Goal: Feedback & Contribution: Contribute content

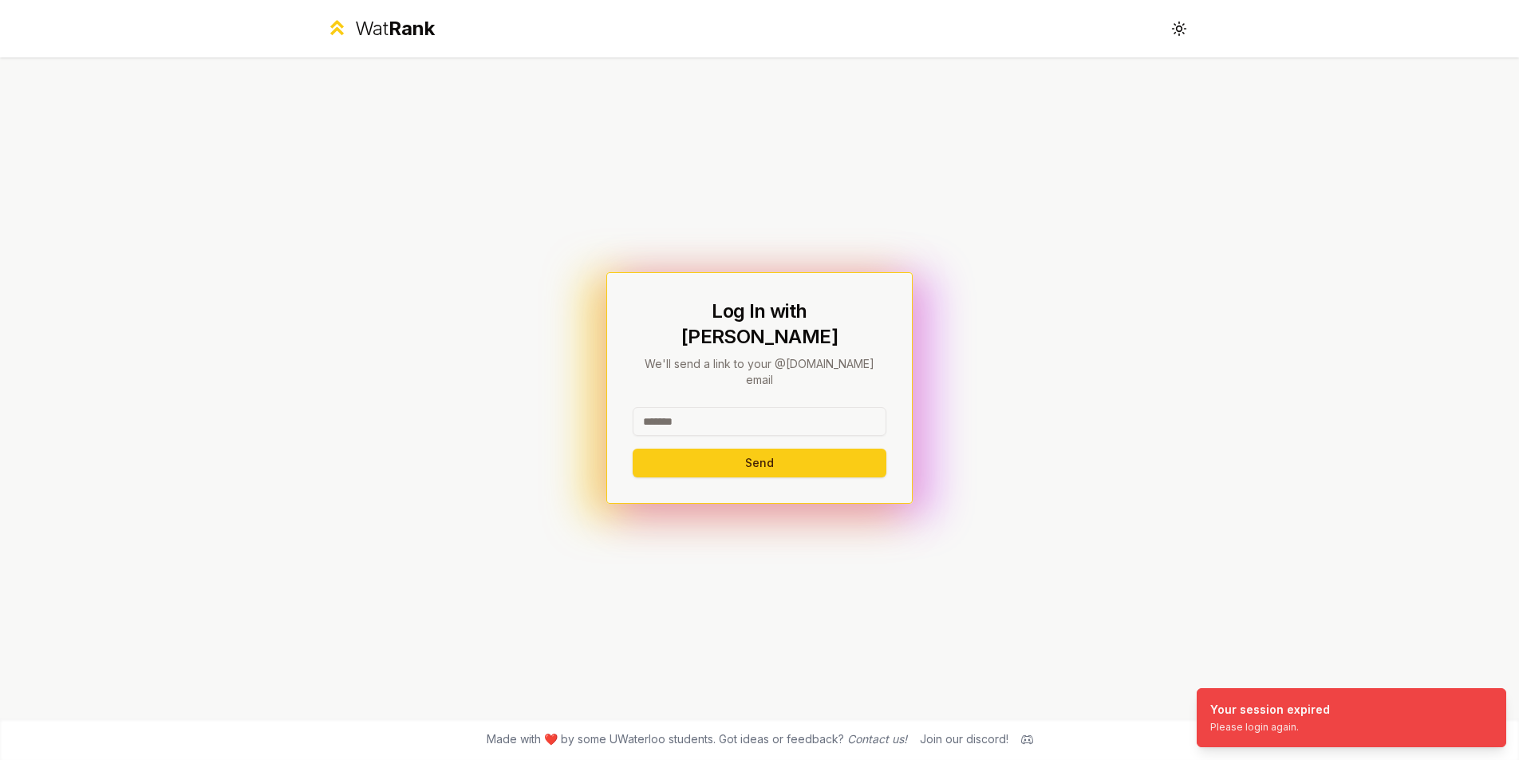
click at [734, 407] on input at bounding box center [760, 421] width 254 height 29
type input "*****"
click at [633, 448] on button "Send" at bounding box center [760, 462] width 254 height 29
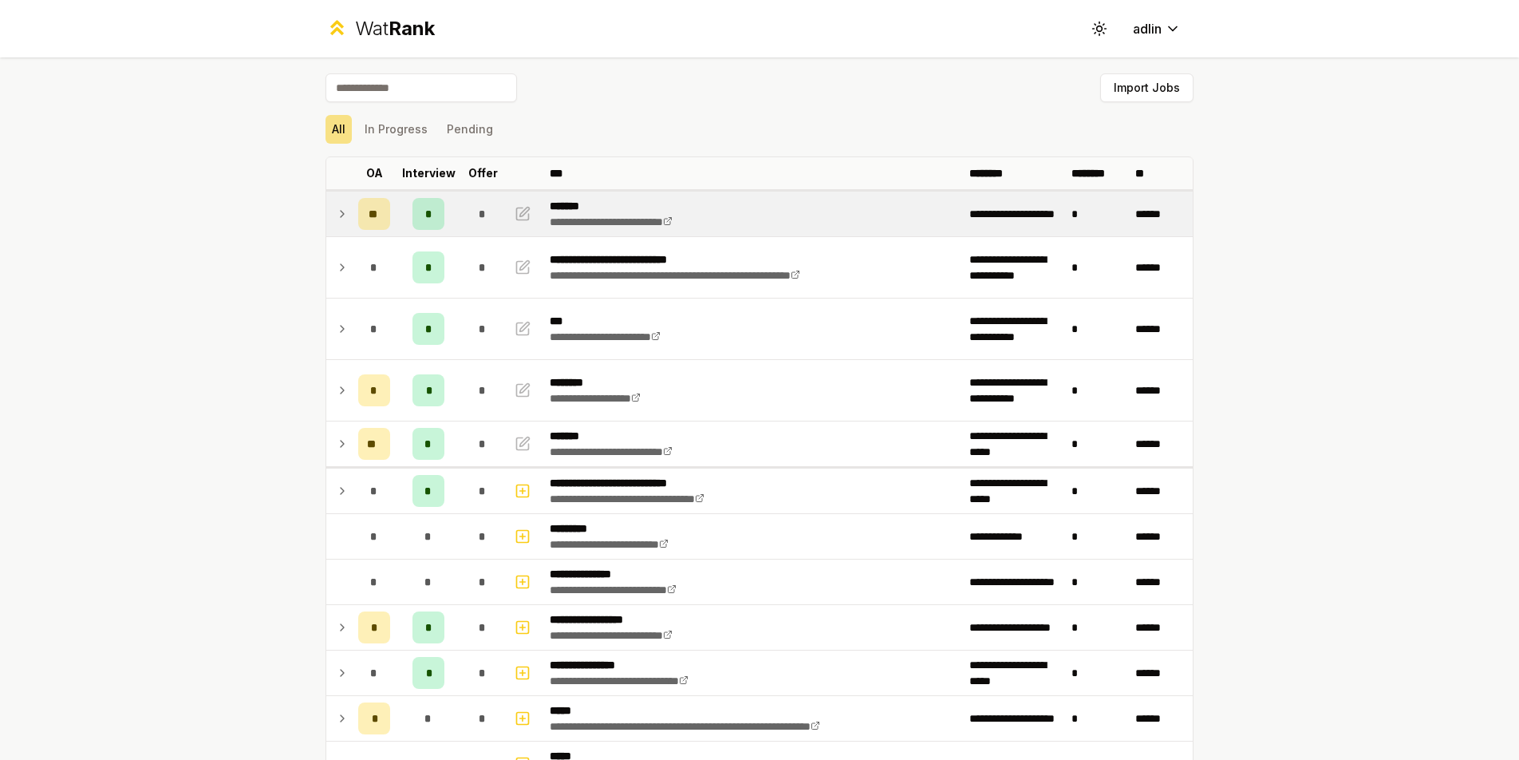
click at [336, 213] on icon at bounding box center [342, 213] width 13 height 19
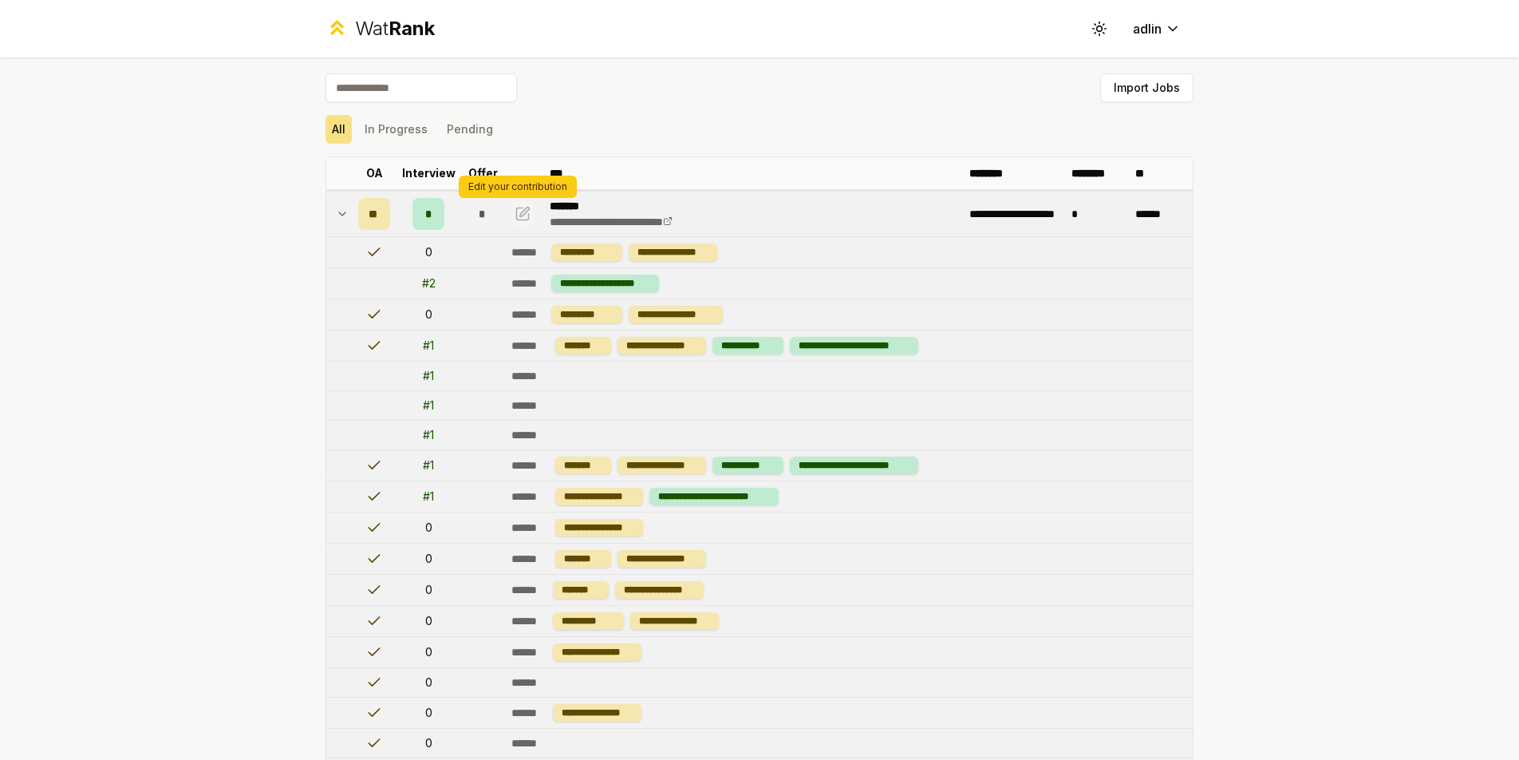
click at [517, 212] on icon "button" at bounding box center [523, 213] width 16 height 19
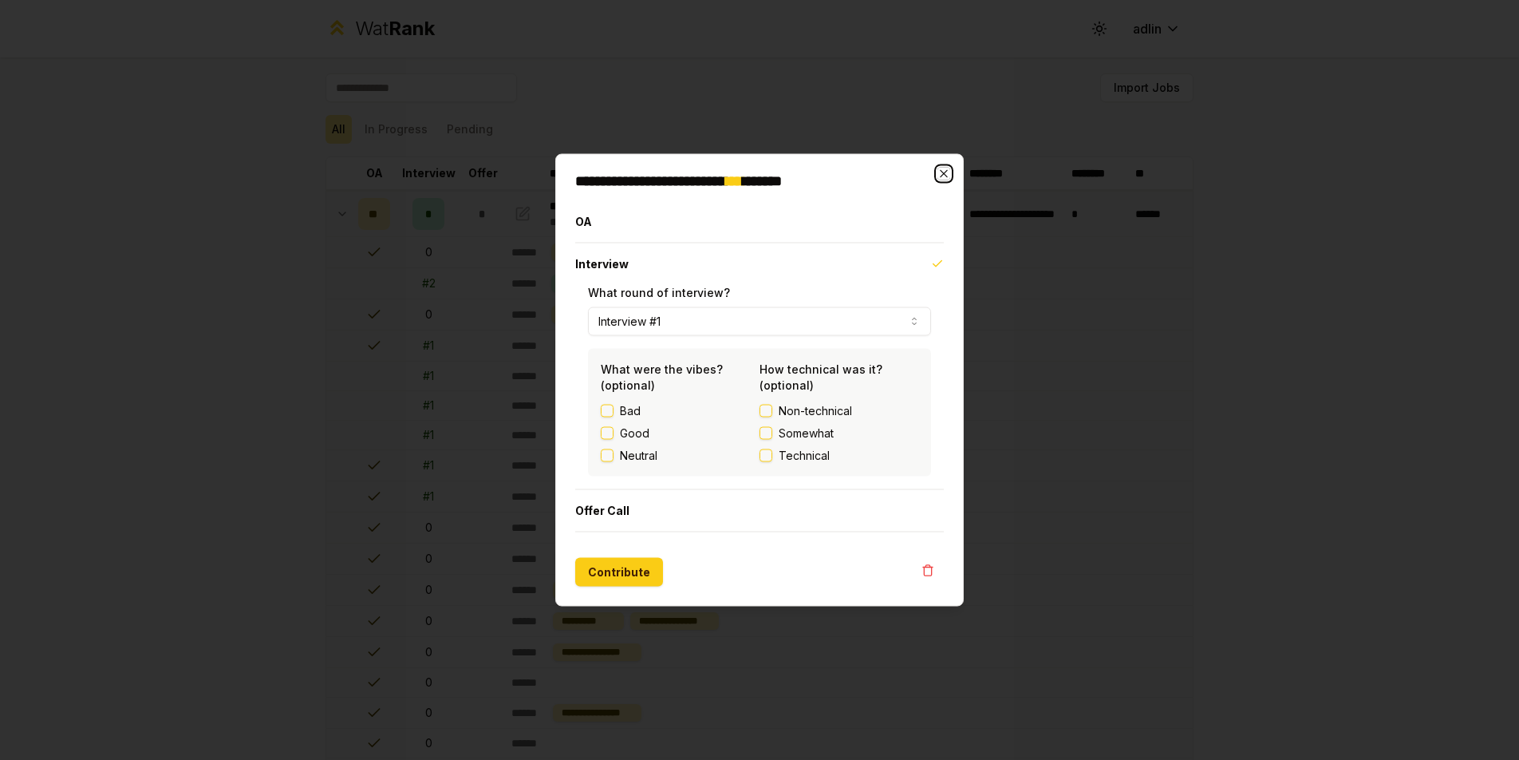
click at [945, 173] on icon "button" at bounding box center [943, 174] width 13 height 13
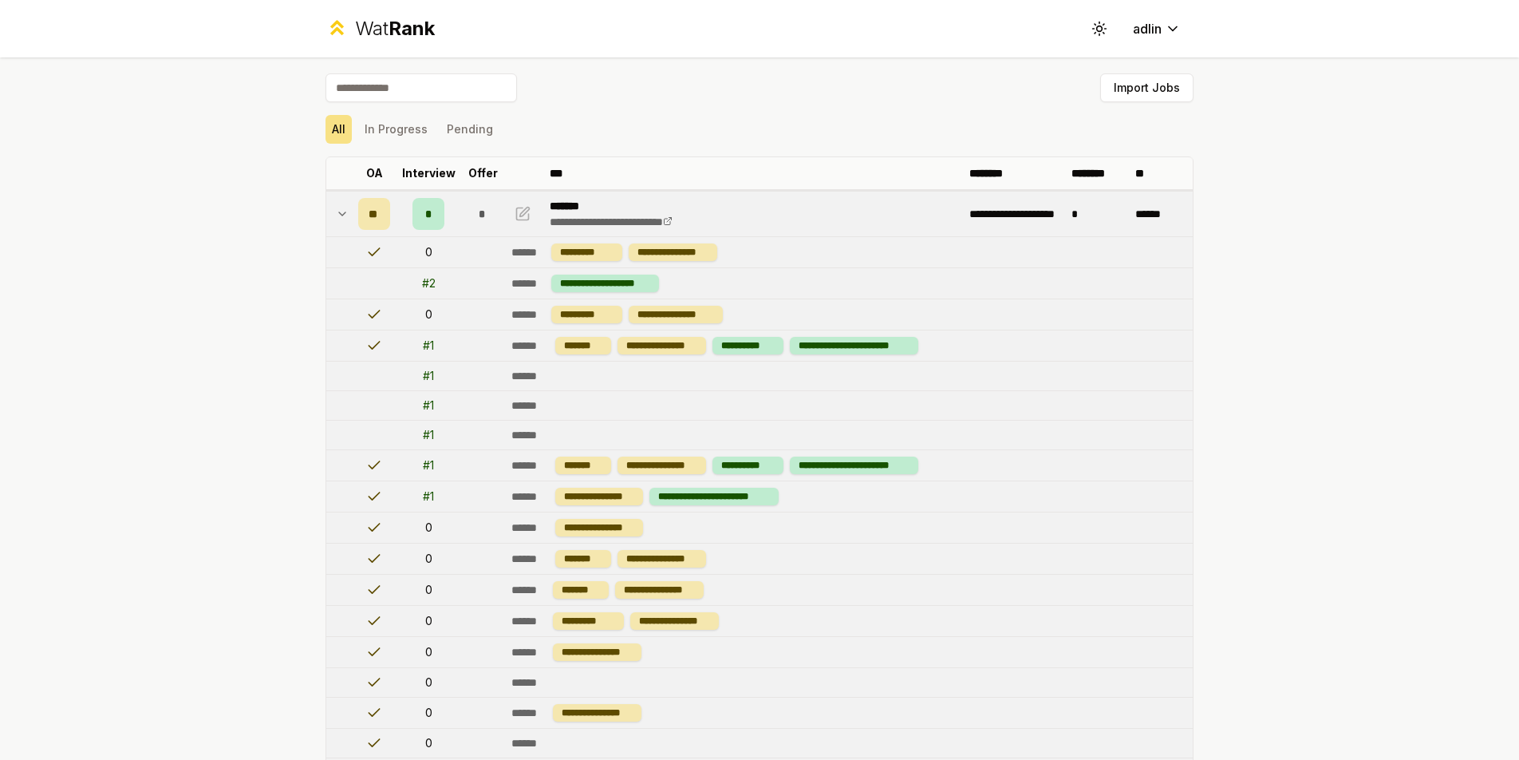
click at [336, 220] on icon at bounding box center [342, 213] width 13 height 19
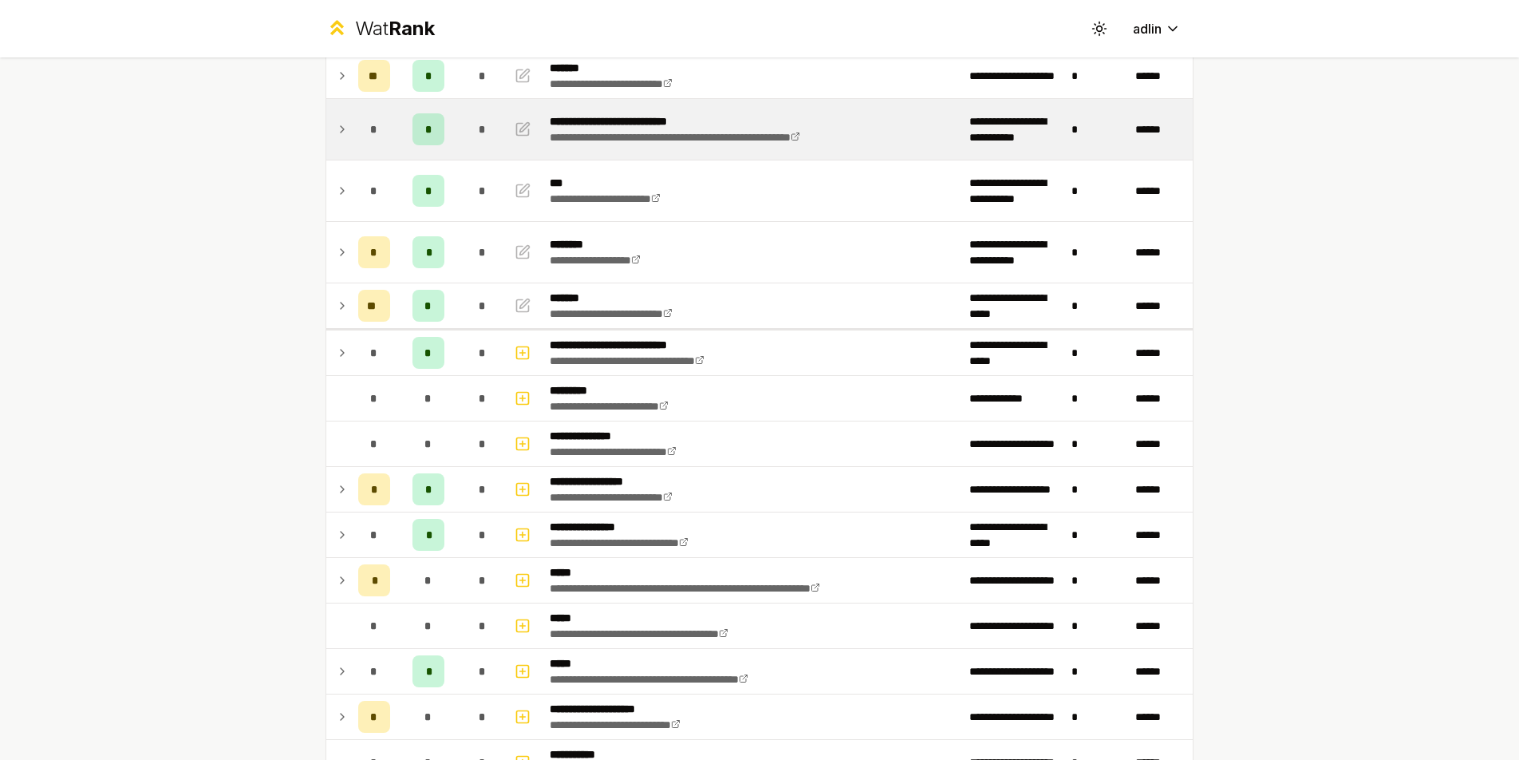
scroll to position [140, 0]
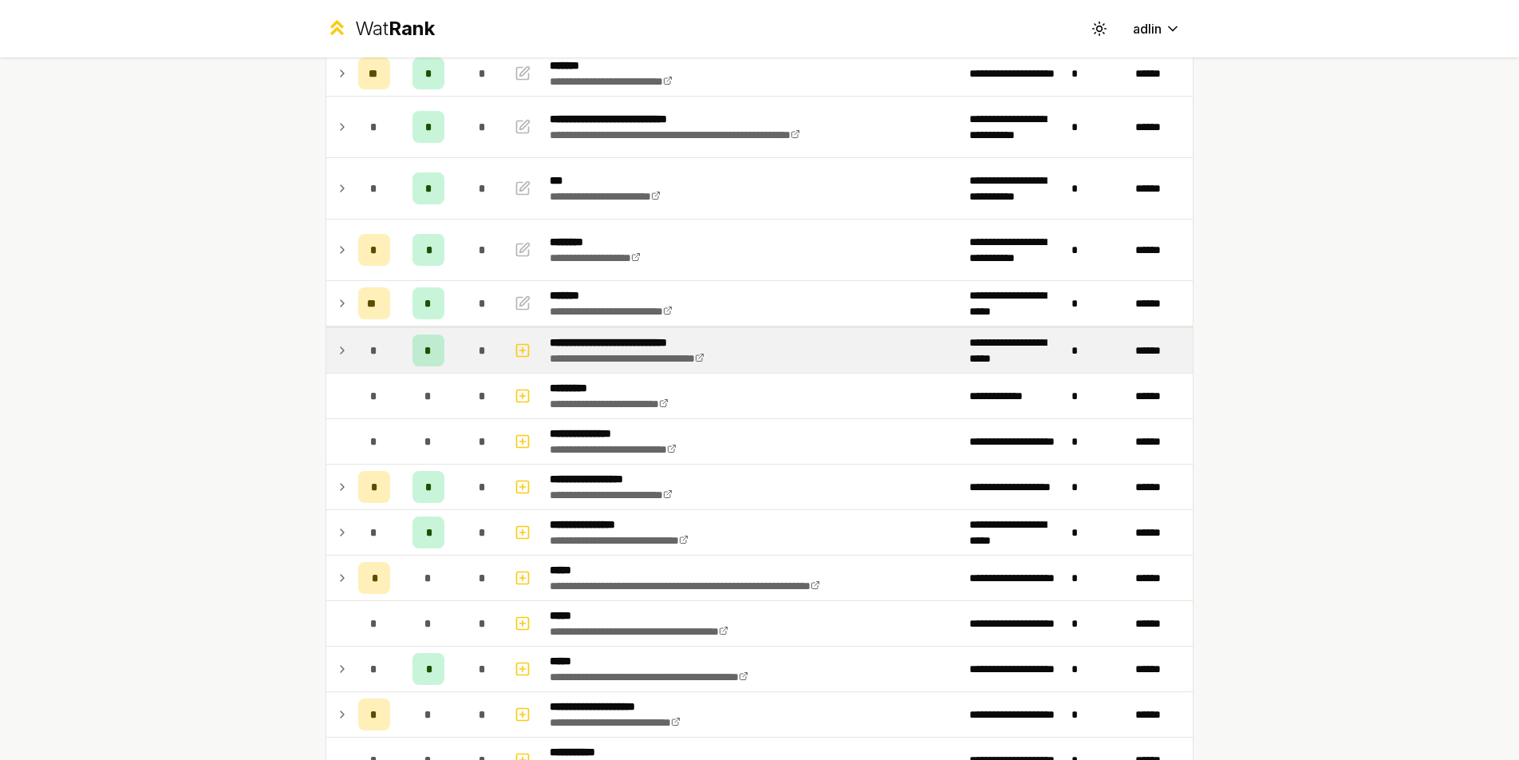
click at [341, 350] on icon at bounding box center [342, 350] width 13 height 19
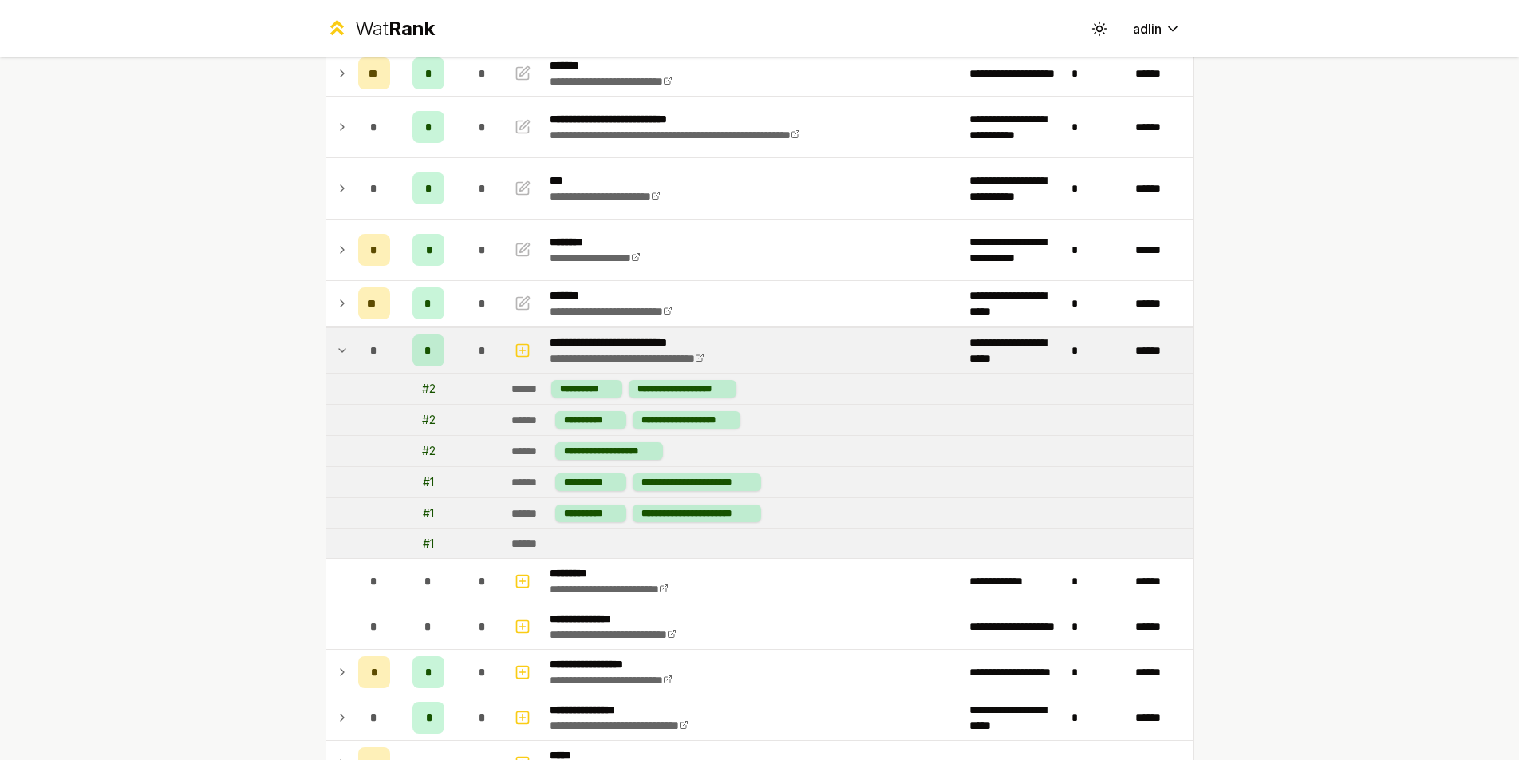
click at [341, 350] on icon at bounding box center [342, 350] width 13 height 19
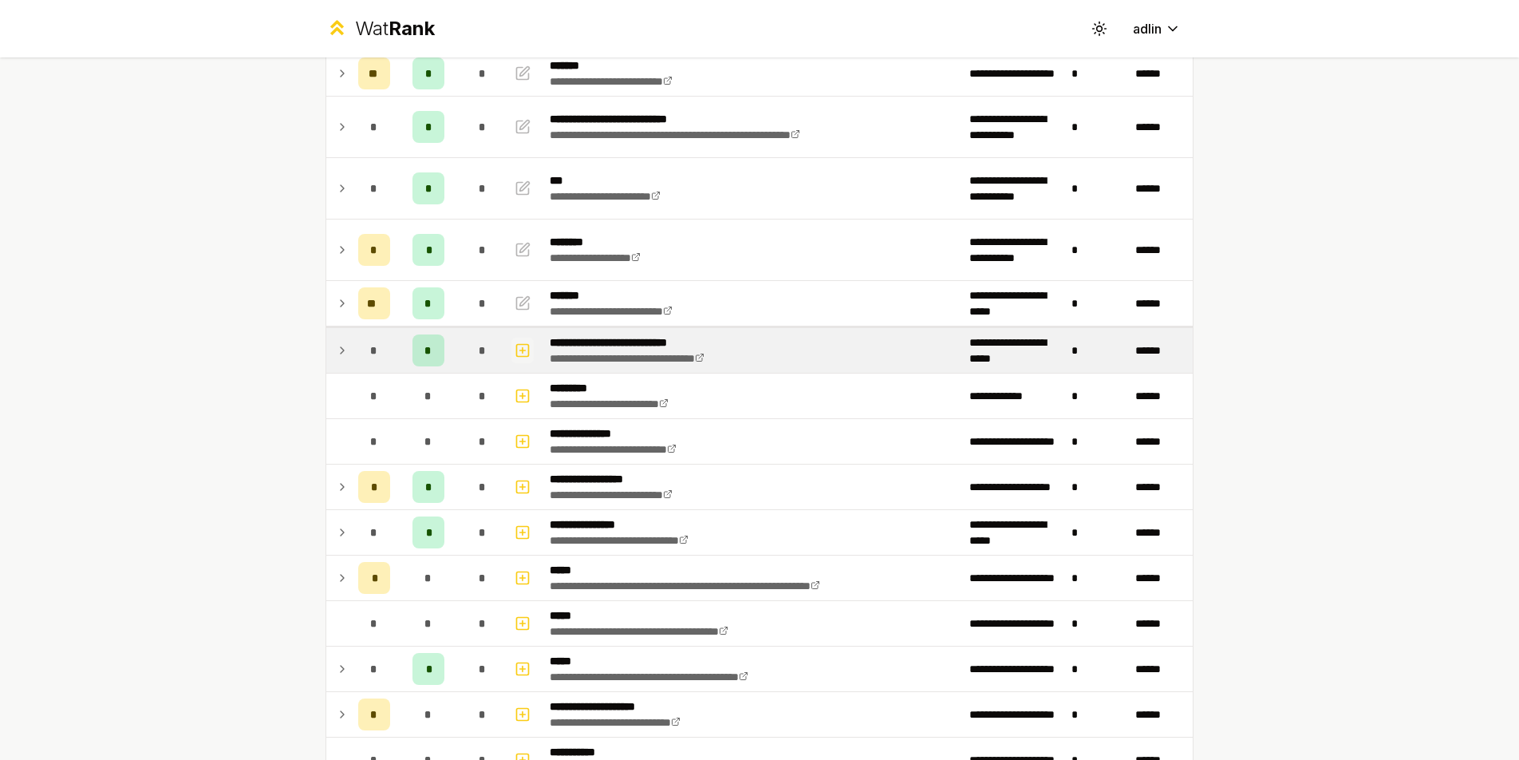
click at [520, 348] on icon "button" at bounding box center [523, 350] width 16 height 19
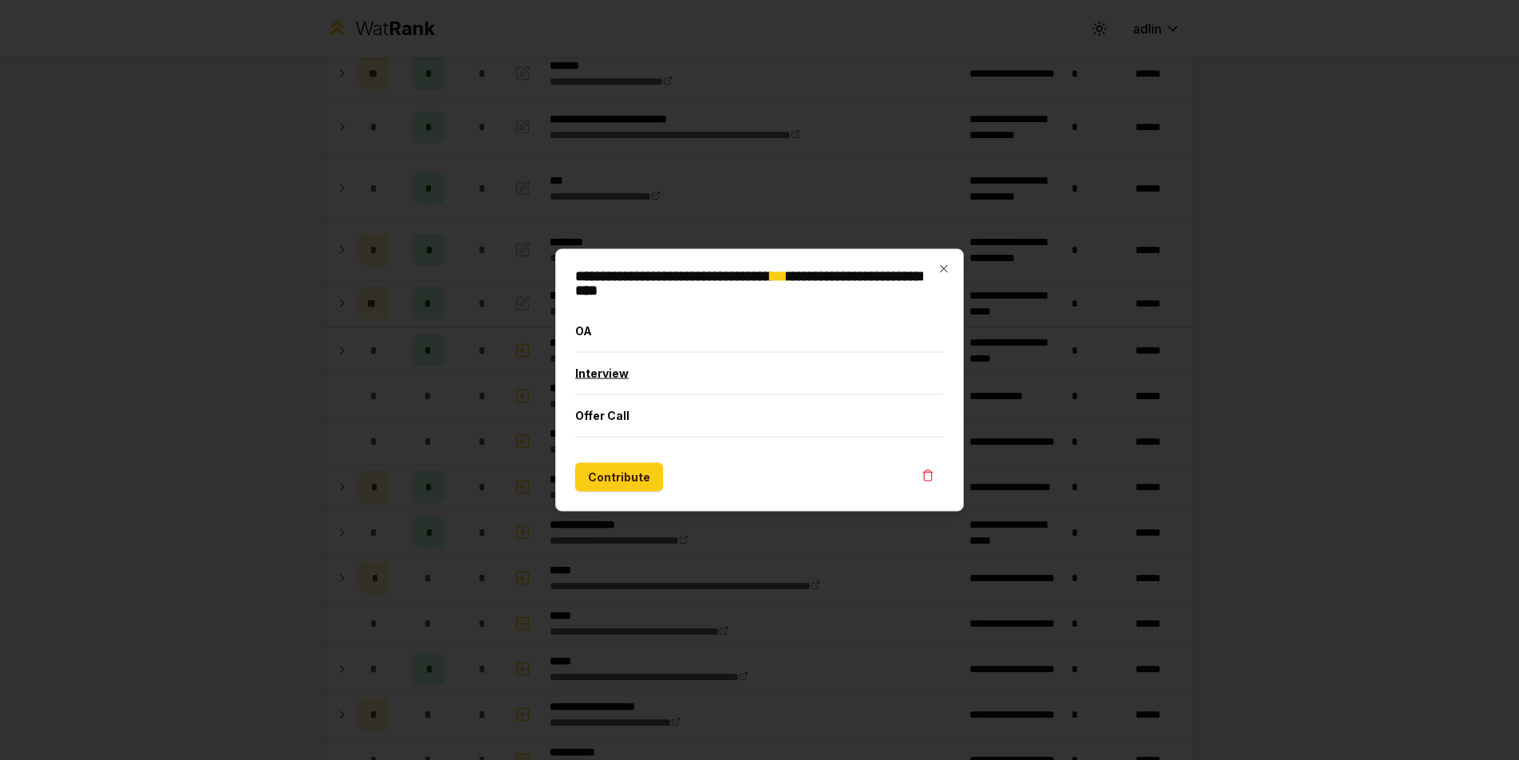
click at [620, 380] on button "Interview" at bounding box center [759, 373] width 369 height 41
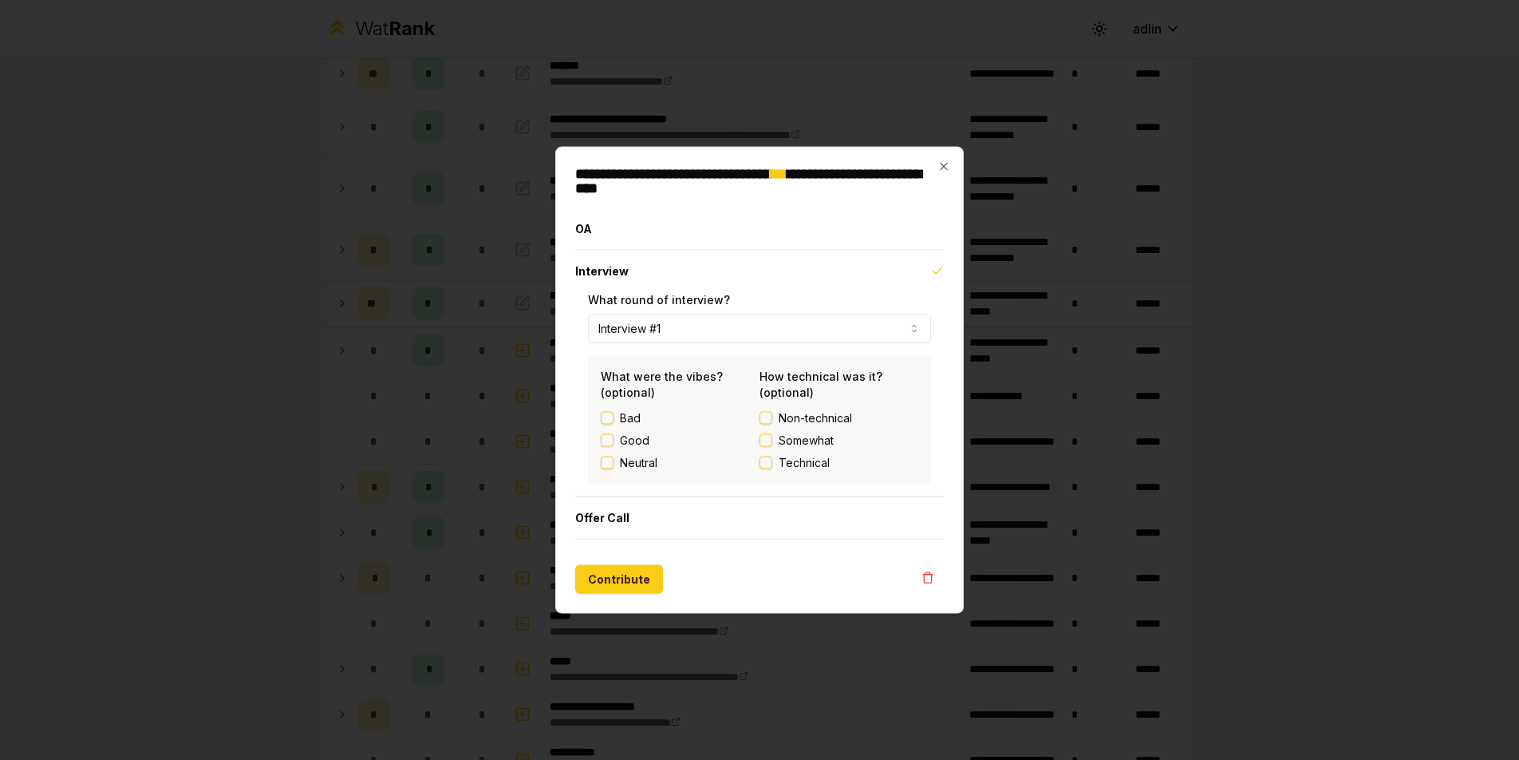
click at [604, 417] on button "Bad" at bounding box center [607, 418] width 13 height 13
click at [611, 572] on button "Contribute" at bounding box center [619, 579] width 88 height 29
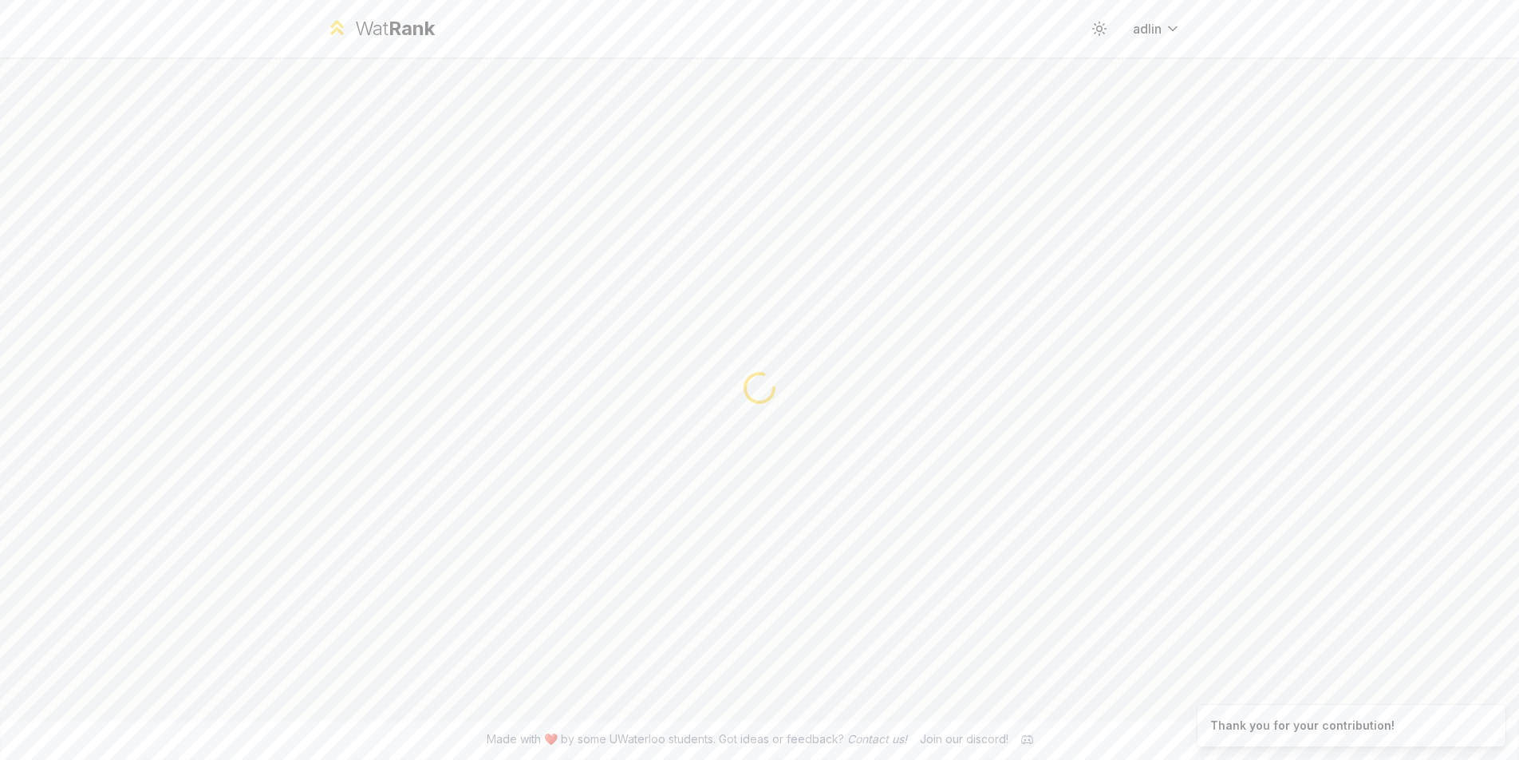
scroll to position [0, 0]
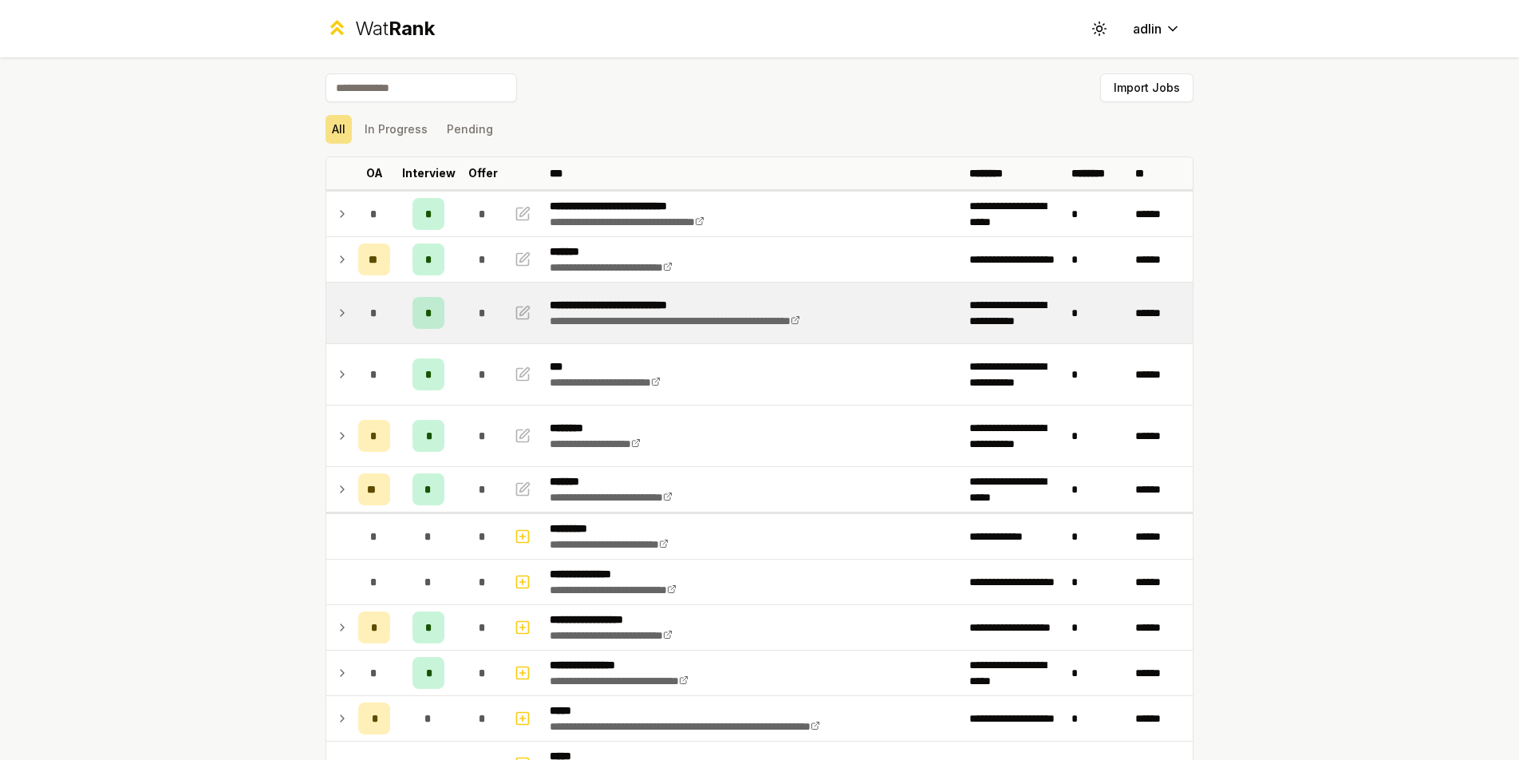
click at [341, 314] on icon at bounding box center [342, 313] width 3 height 6
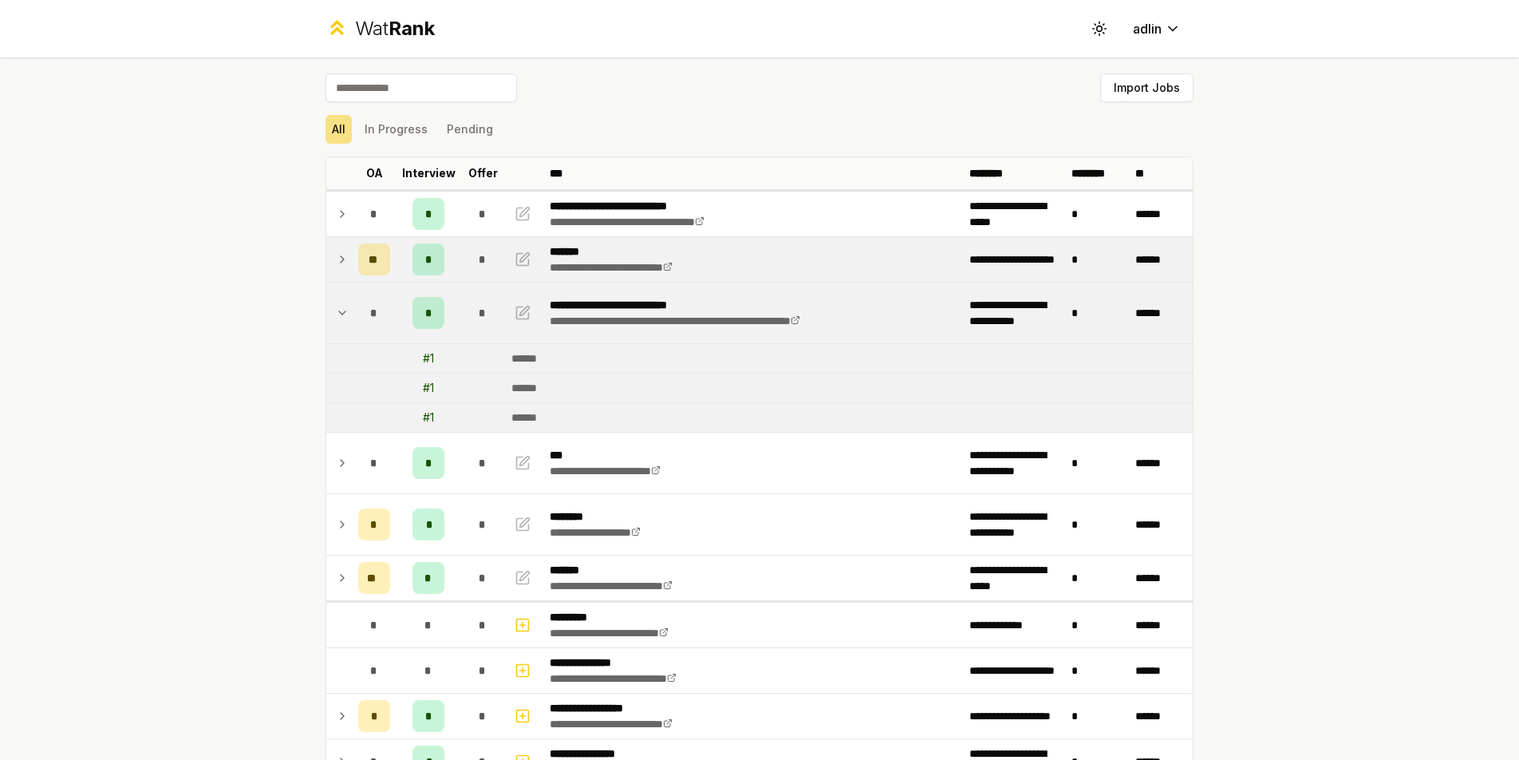
click at [337, 261] on icon at bounding box center [342, 259] width 13 height 19
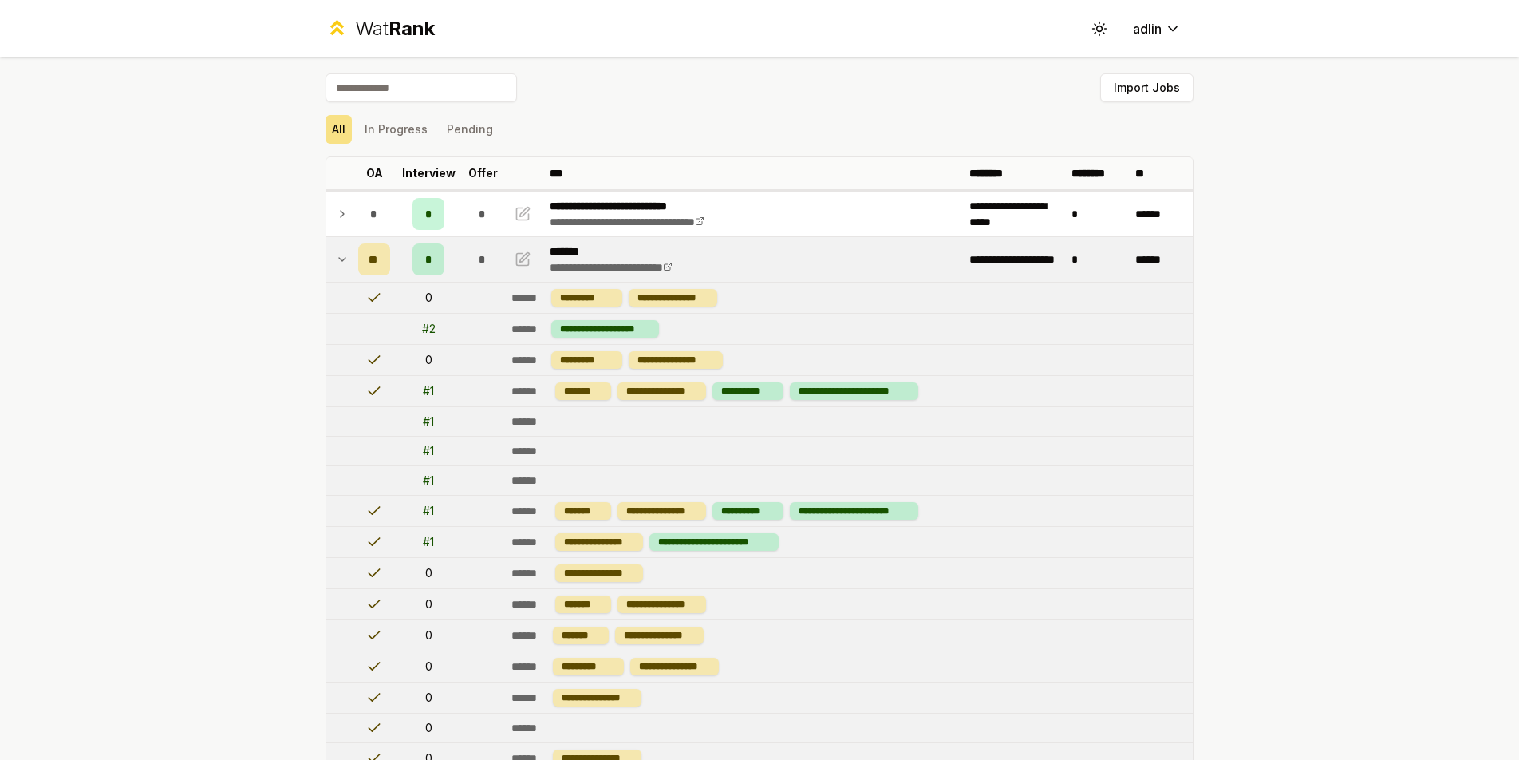
click at [337, 261] on icon at bounding box center [342, 259] width 13 height 19
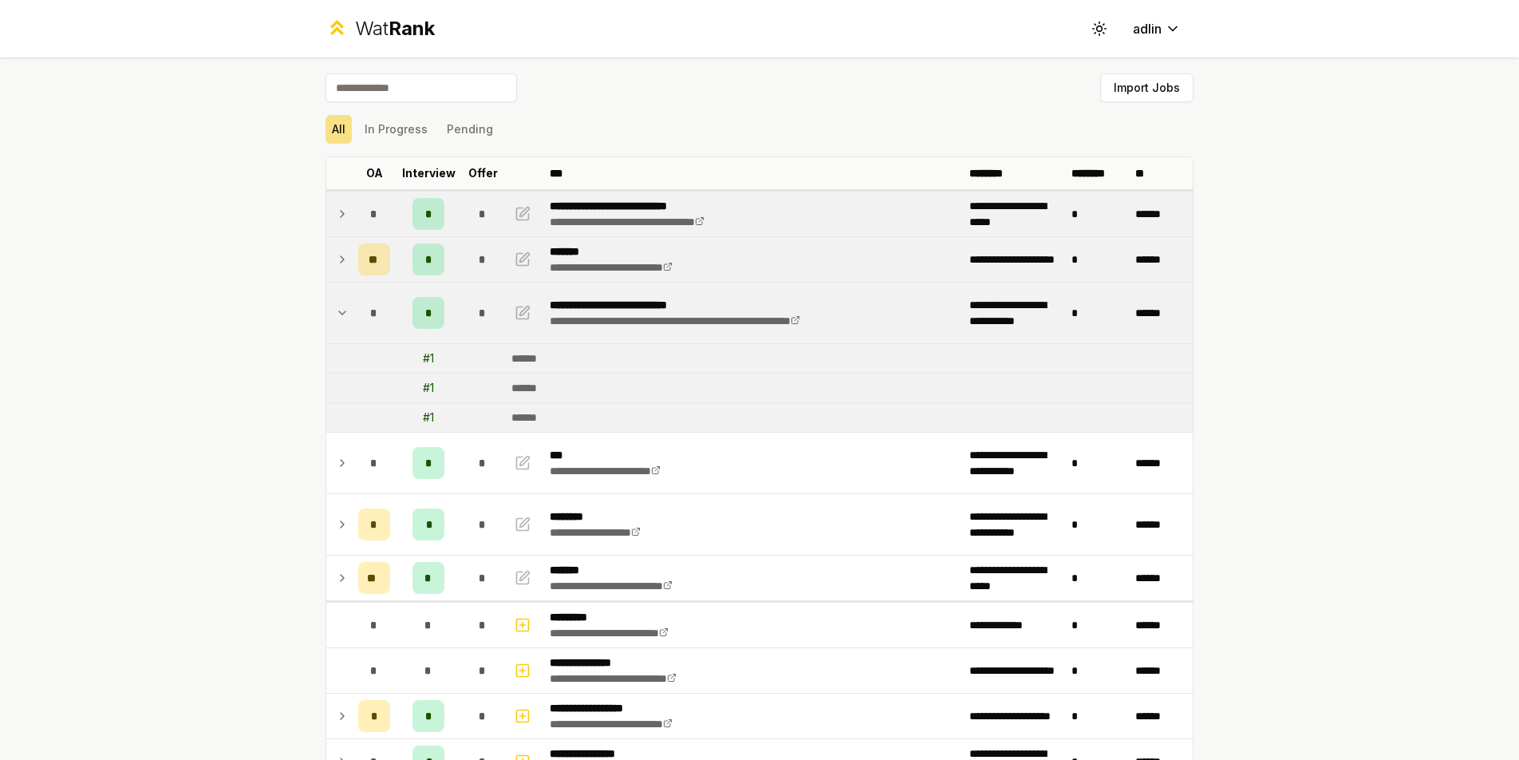
click at [336, 212] on icon at bounding box center [342, 213] width 13 height 19
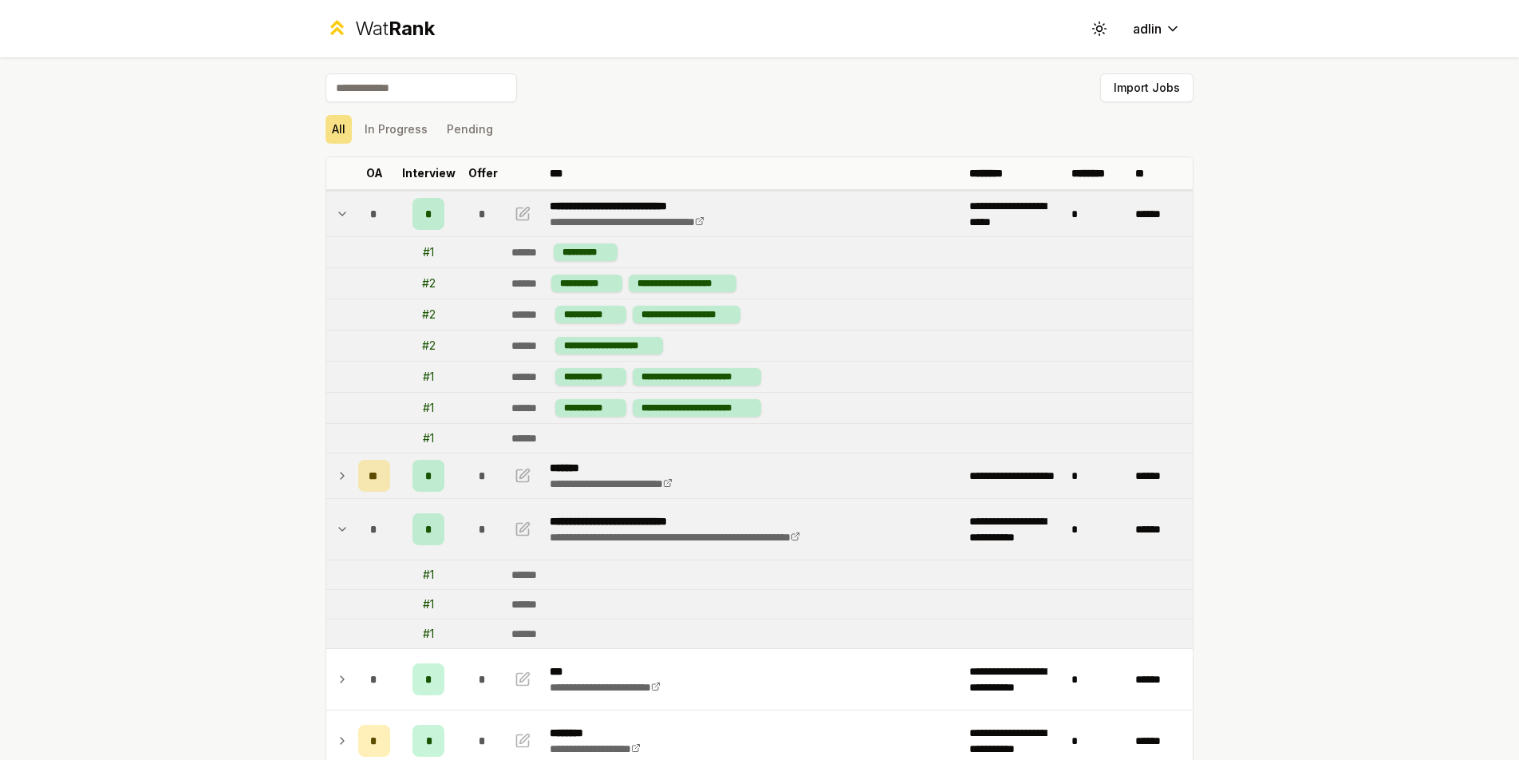
click at [336, 212] on icon at bounding box center [342, 213] width 13 height 19
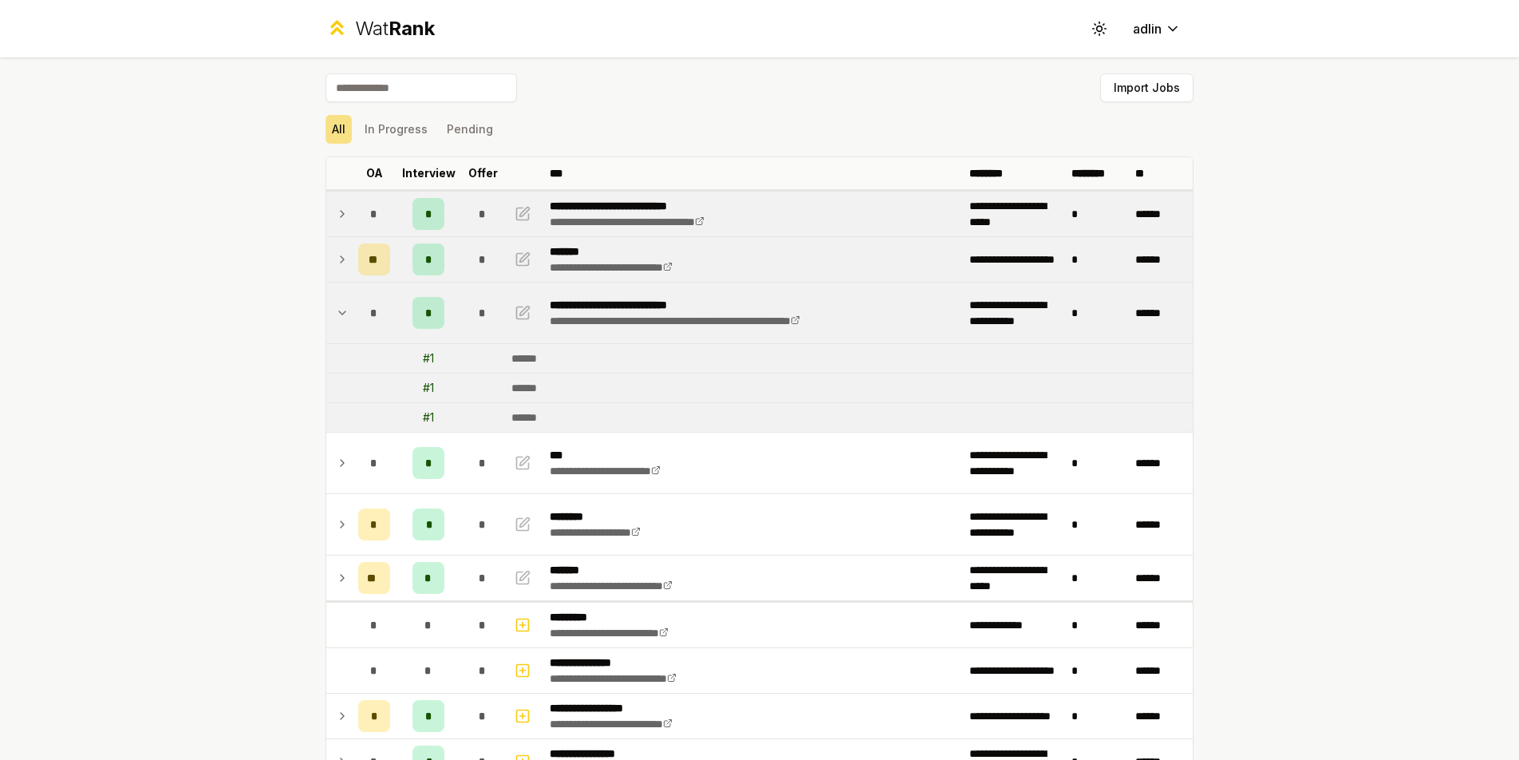
click at [417, 215] on div "*" at bounding box center [428, 214] width 32 height 32
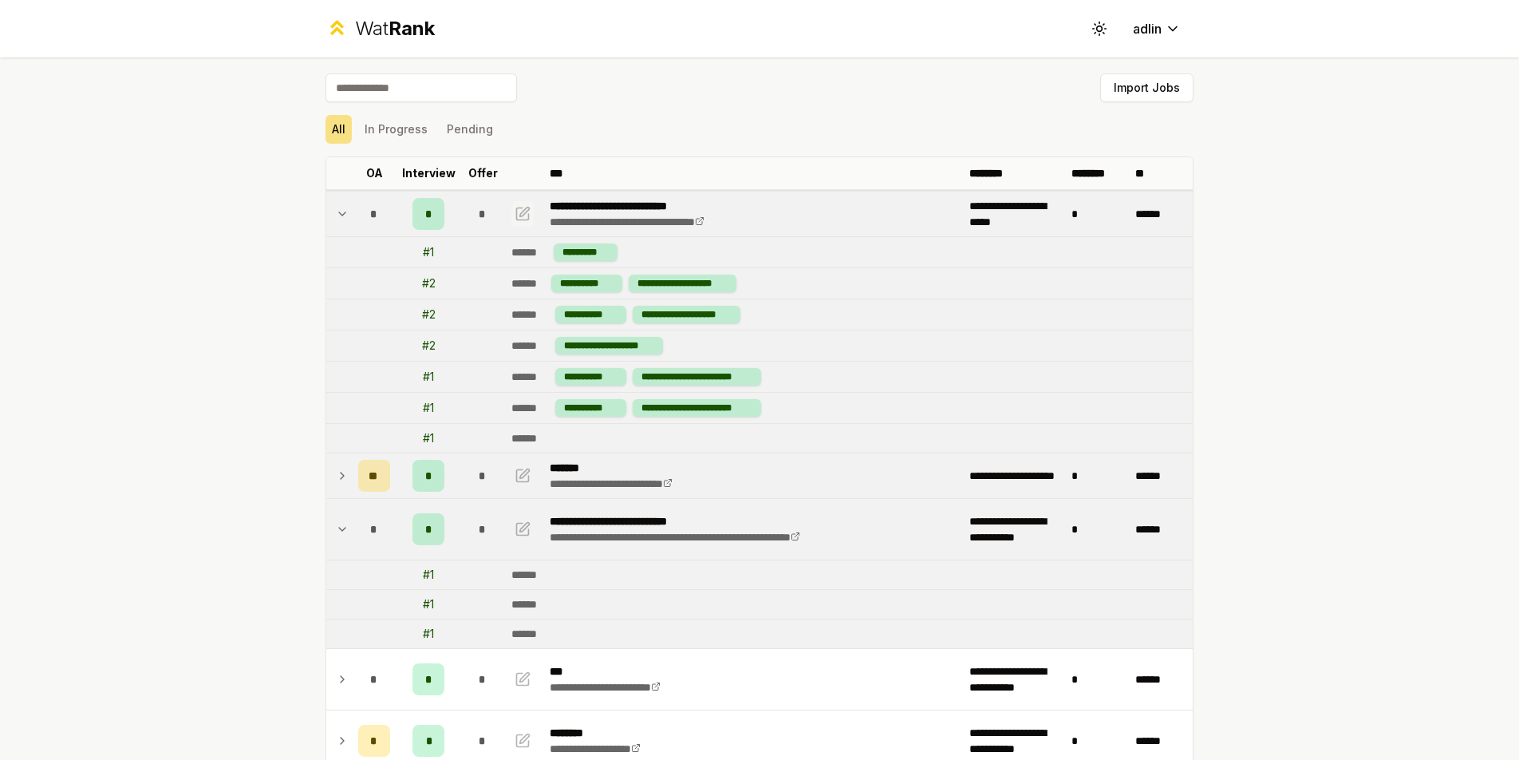
click at [515, 221] on icon "button" at bounding box center [523, 213] width 16 height 19
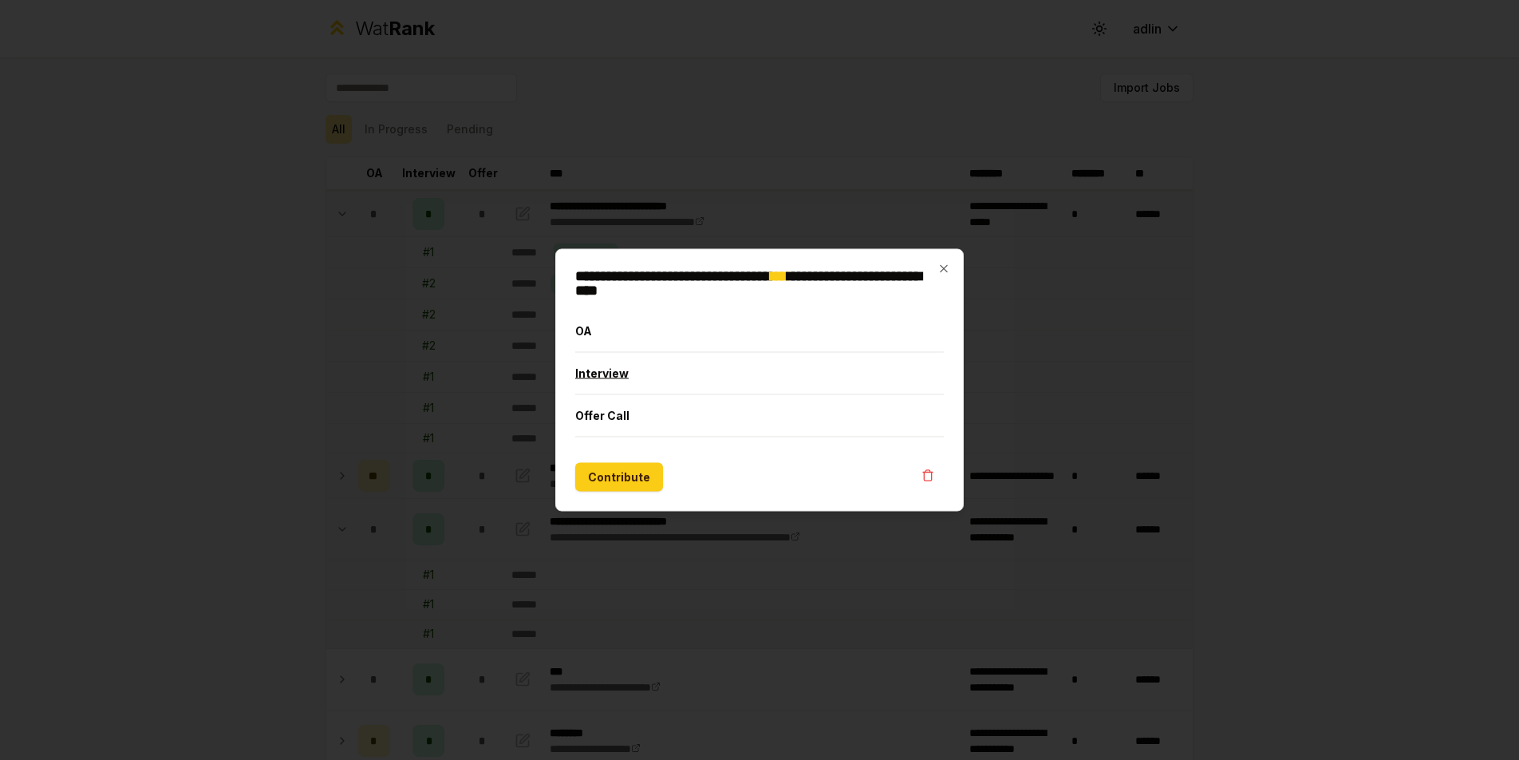
click at [598, 385] on button "Interview" at bounding box center [759, 373] width 369 height 41
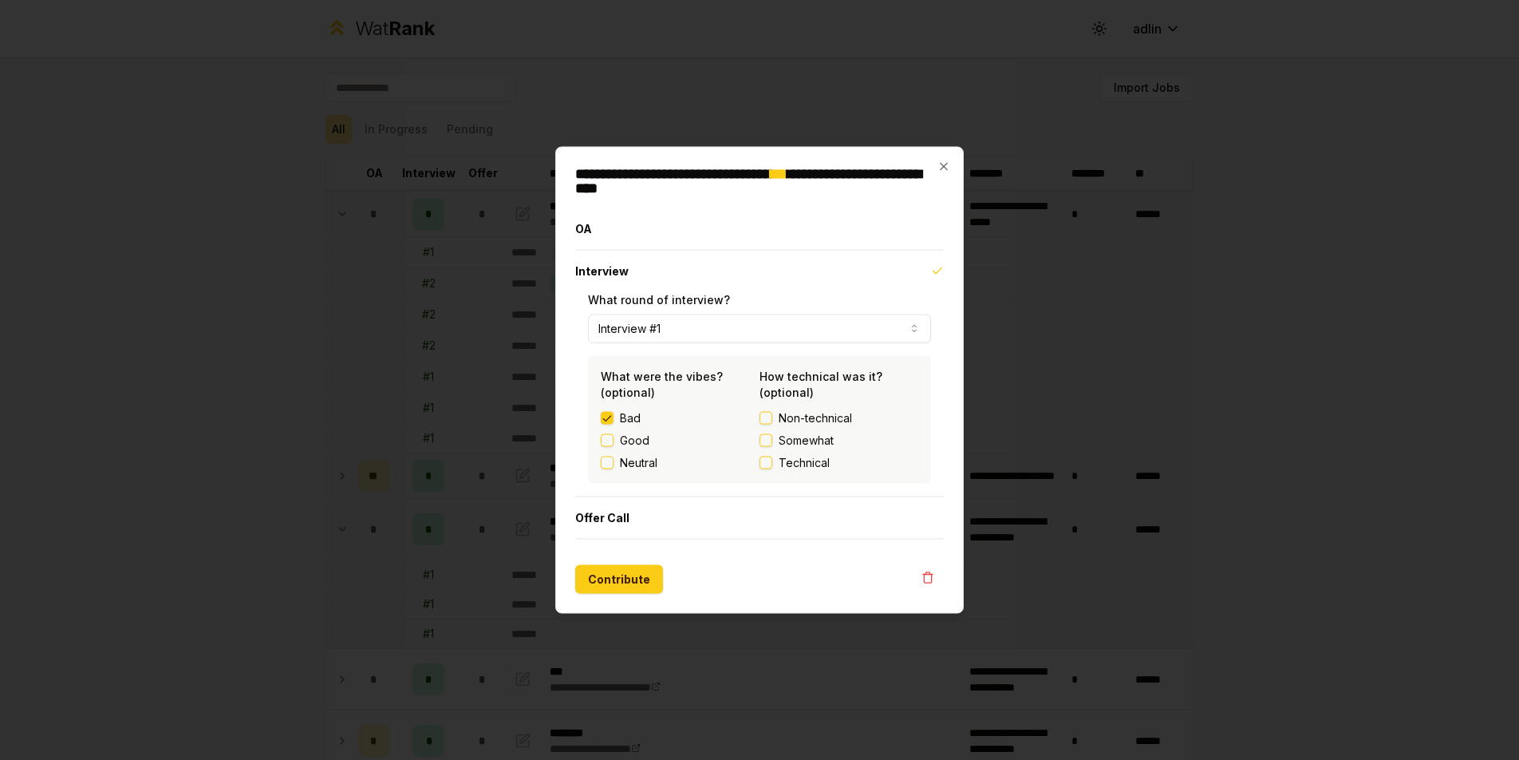
click at [669, 330] on button "Interview #1" at bounding box center [759, 328] width 343 height 29
click at [942, 170] on icon "button" at bounding box center [943, 166] width 13 height 13
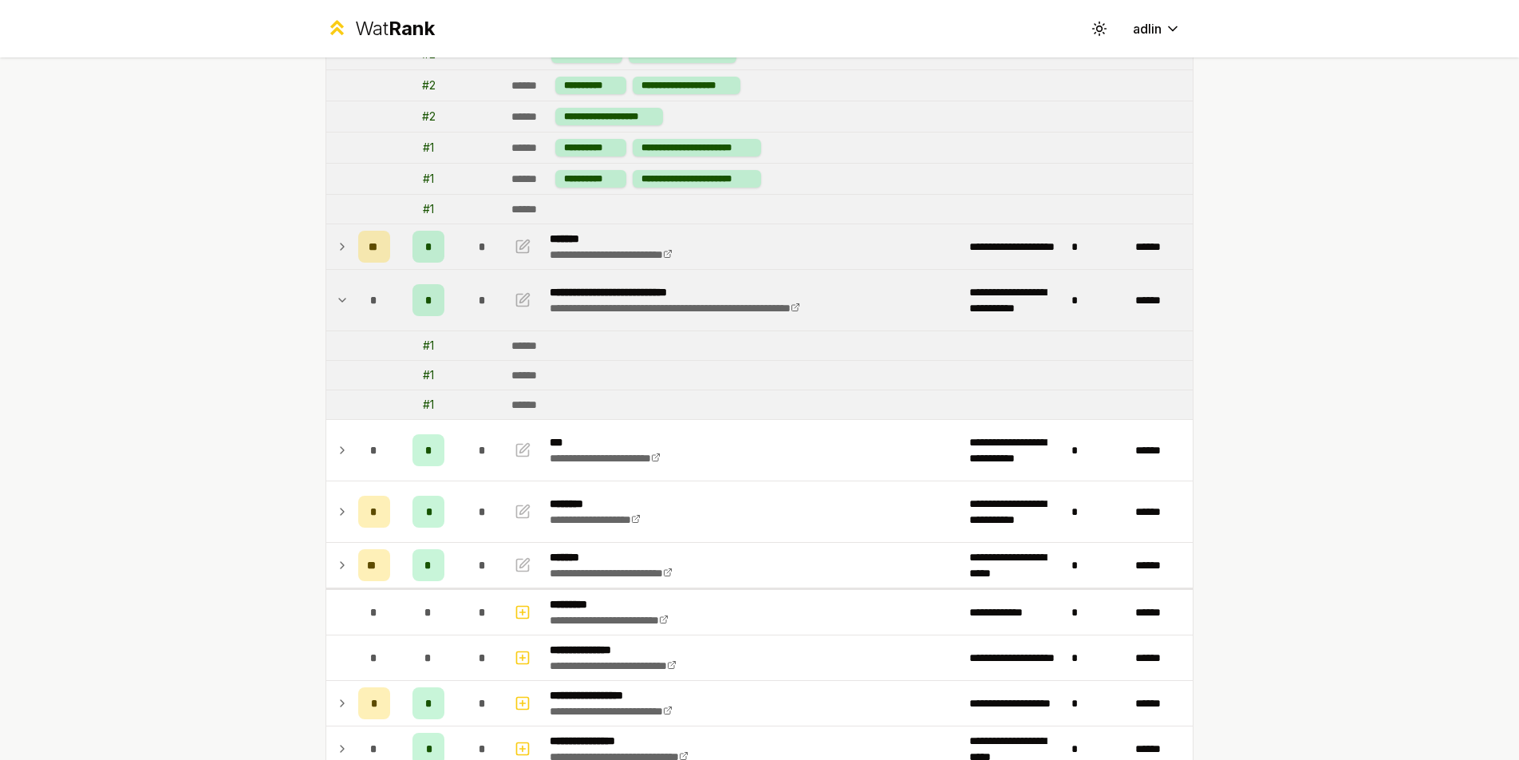
scroll to position [252, 0]
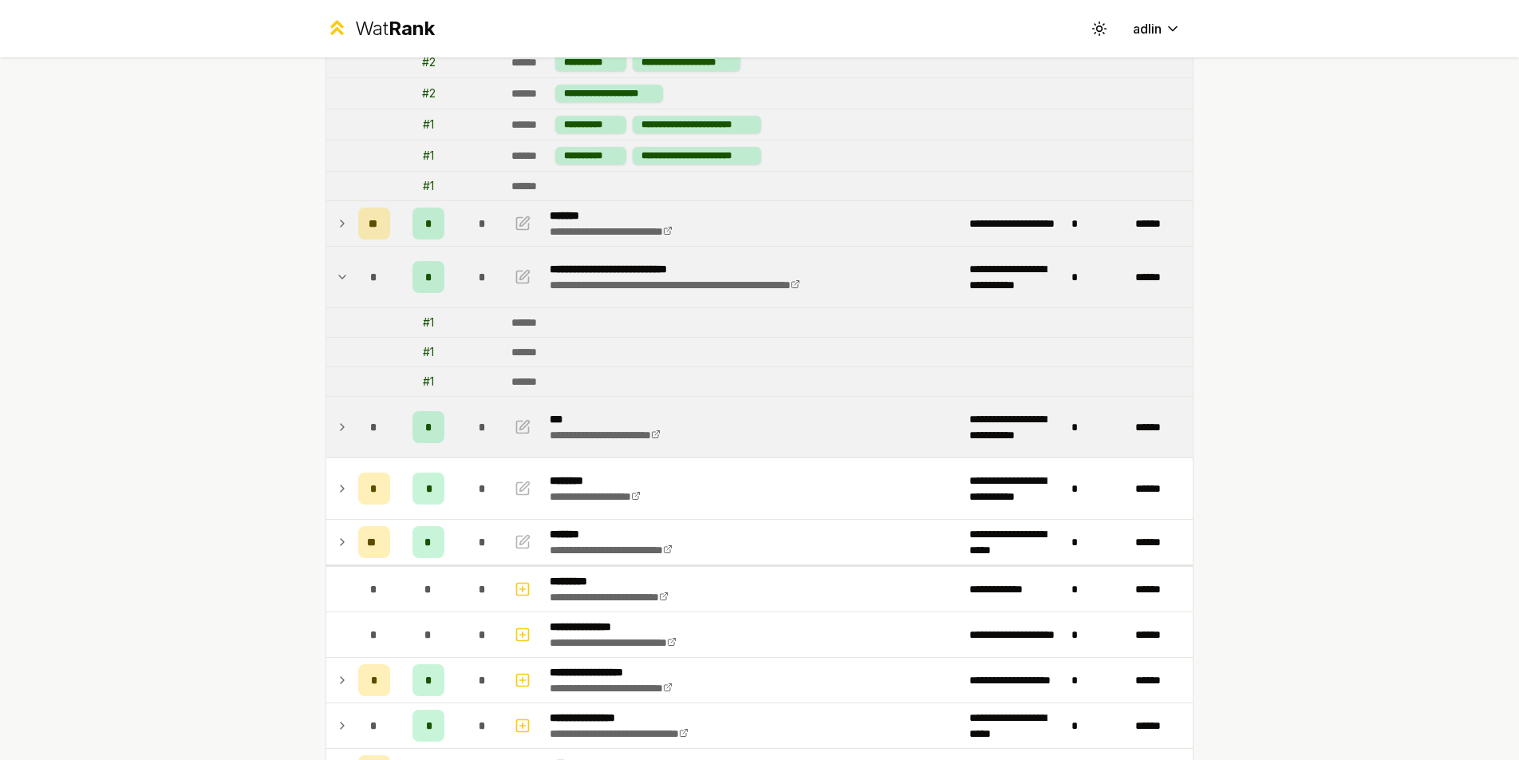
click at [339, 424] on icon at bounding box center [342, 426] width 13 height 19
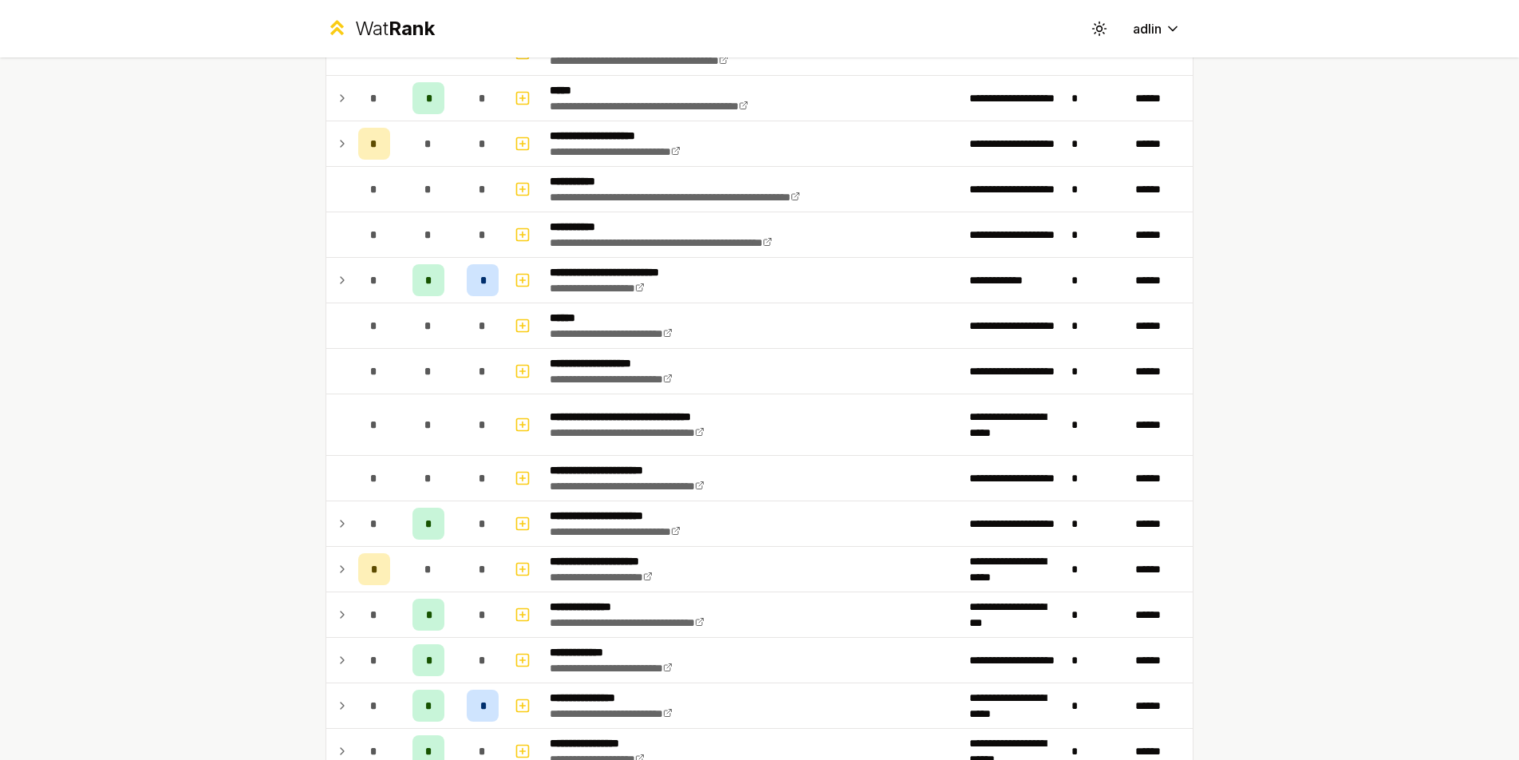
scroll to position [1078, 0]
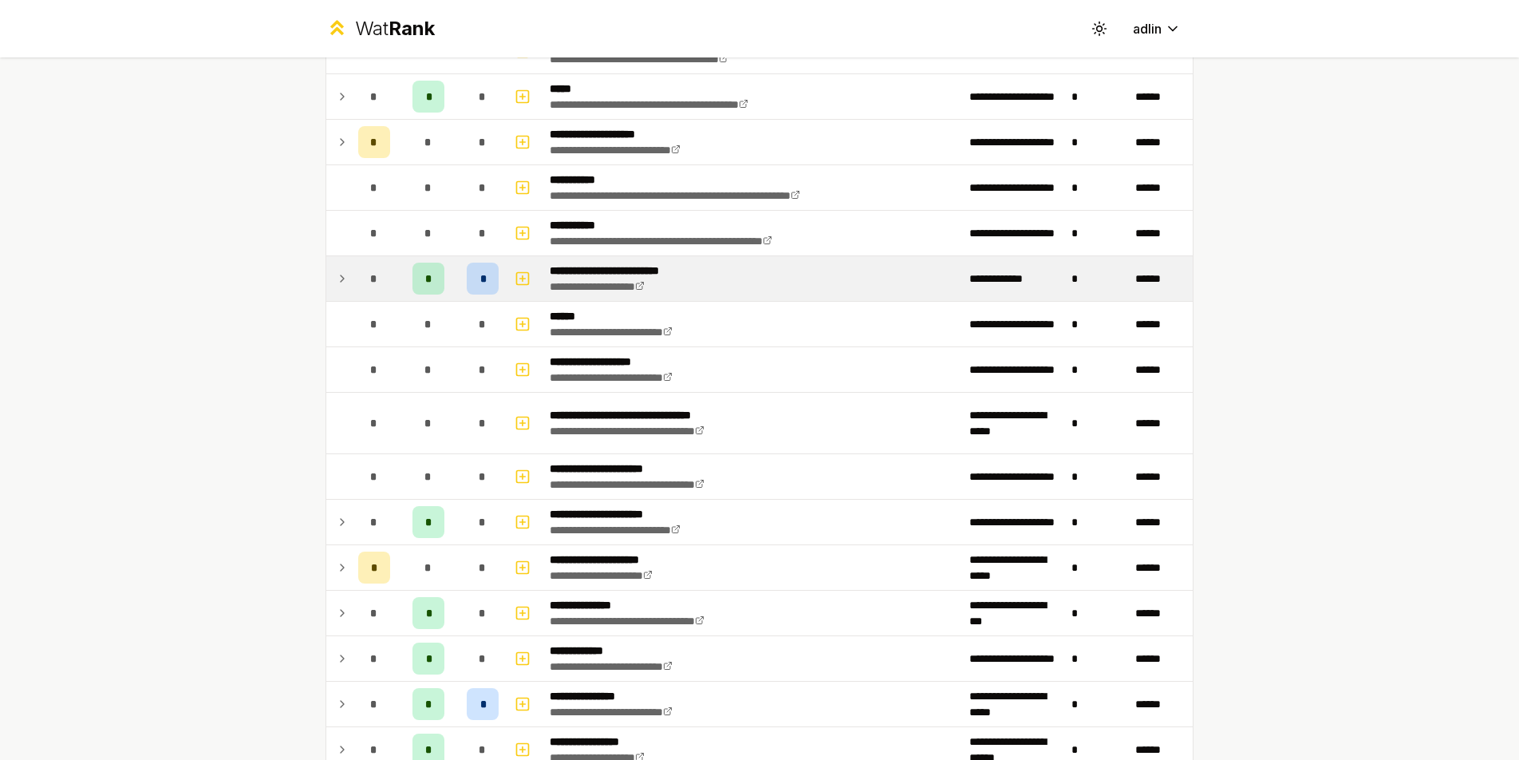
click at [336, 281] on icon at bounding box center [342, 278] width 13 height 19
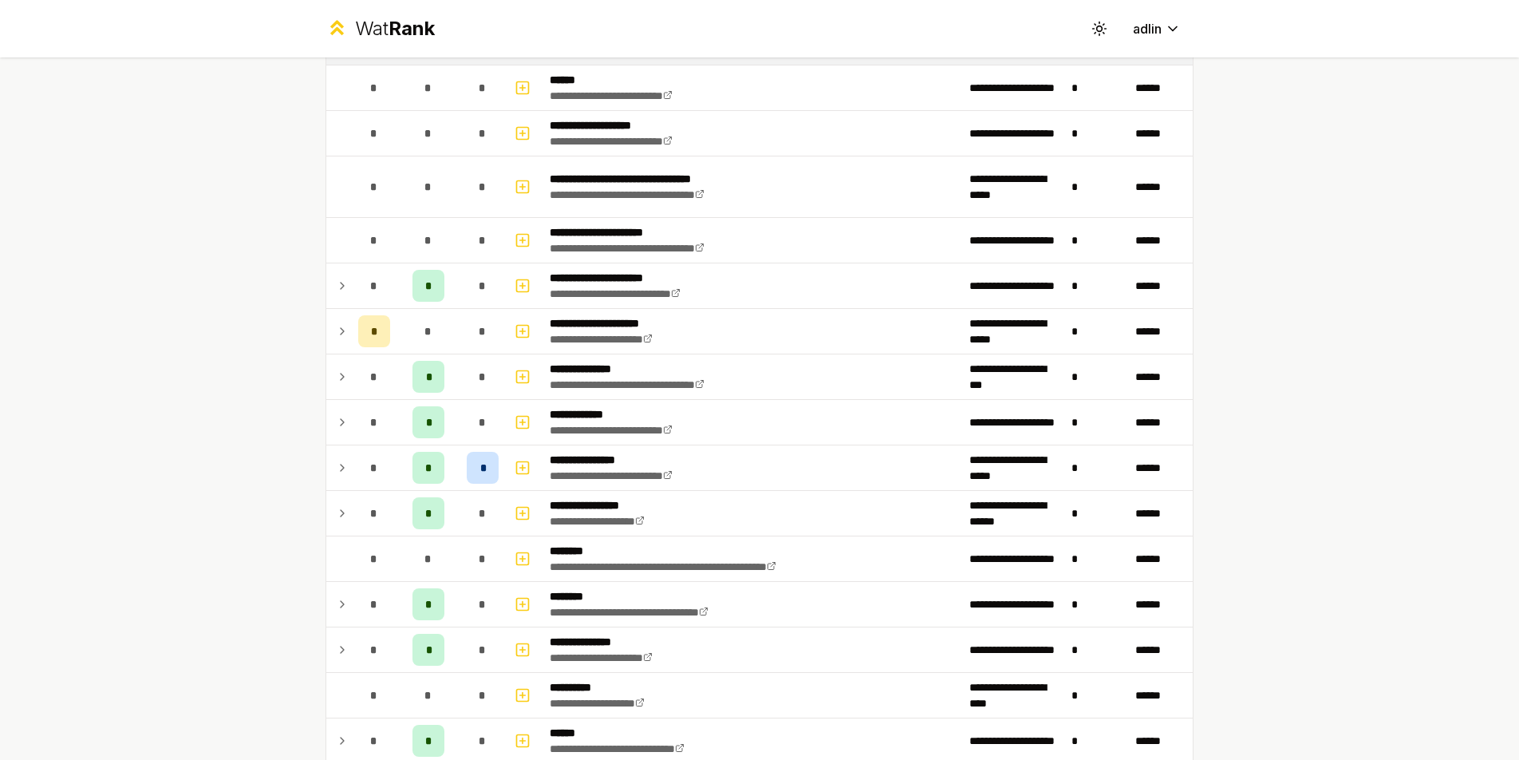
scroll to position [1376, 0]
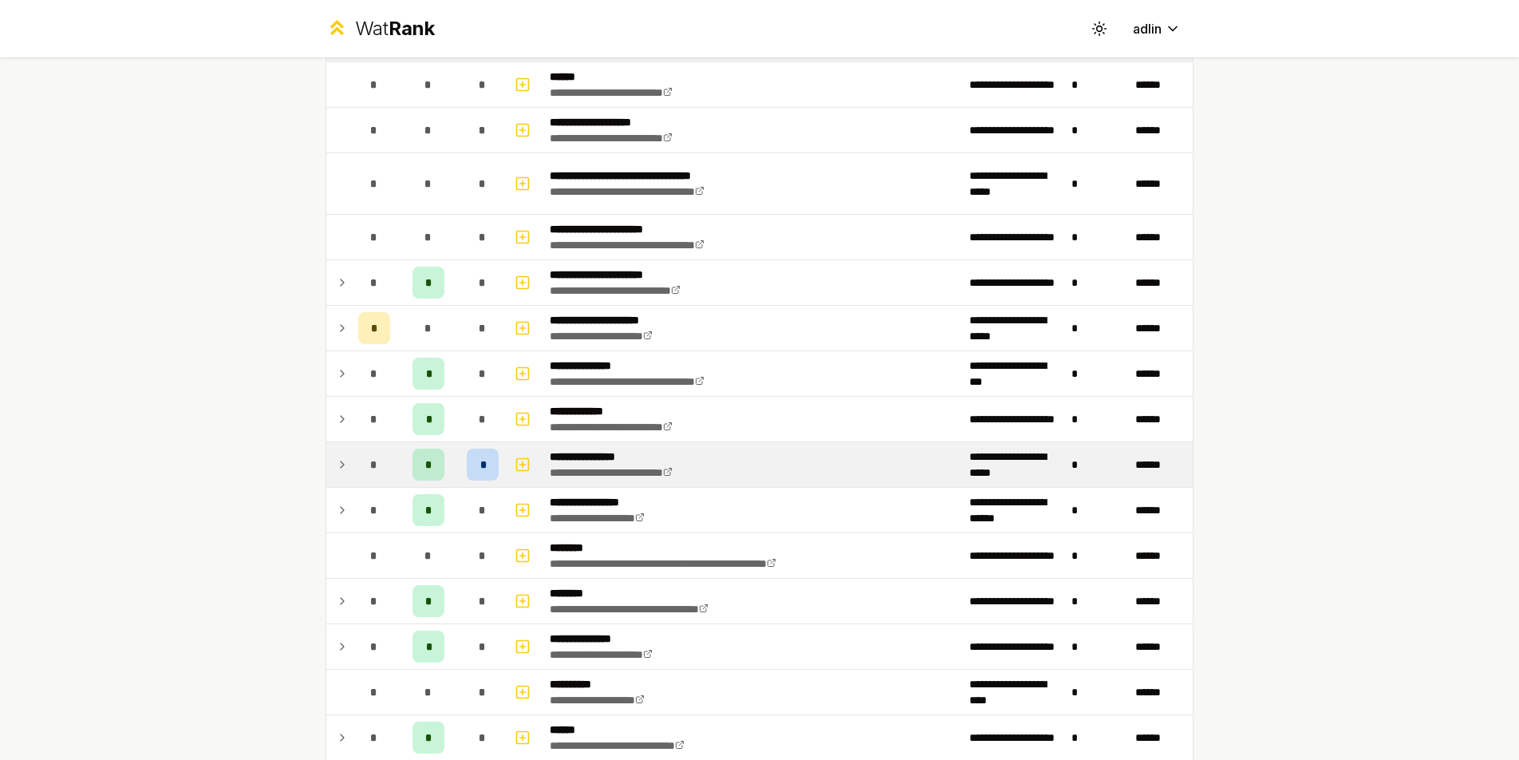
click at [339, 468] on icon at bounding box center [342, 464] width 13 height 19
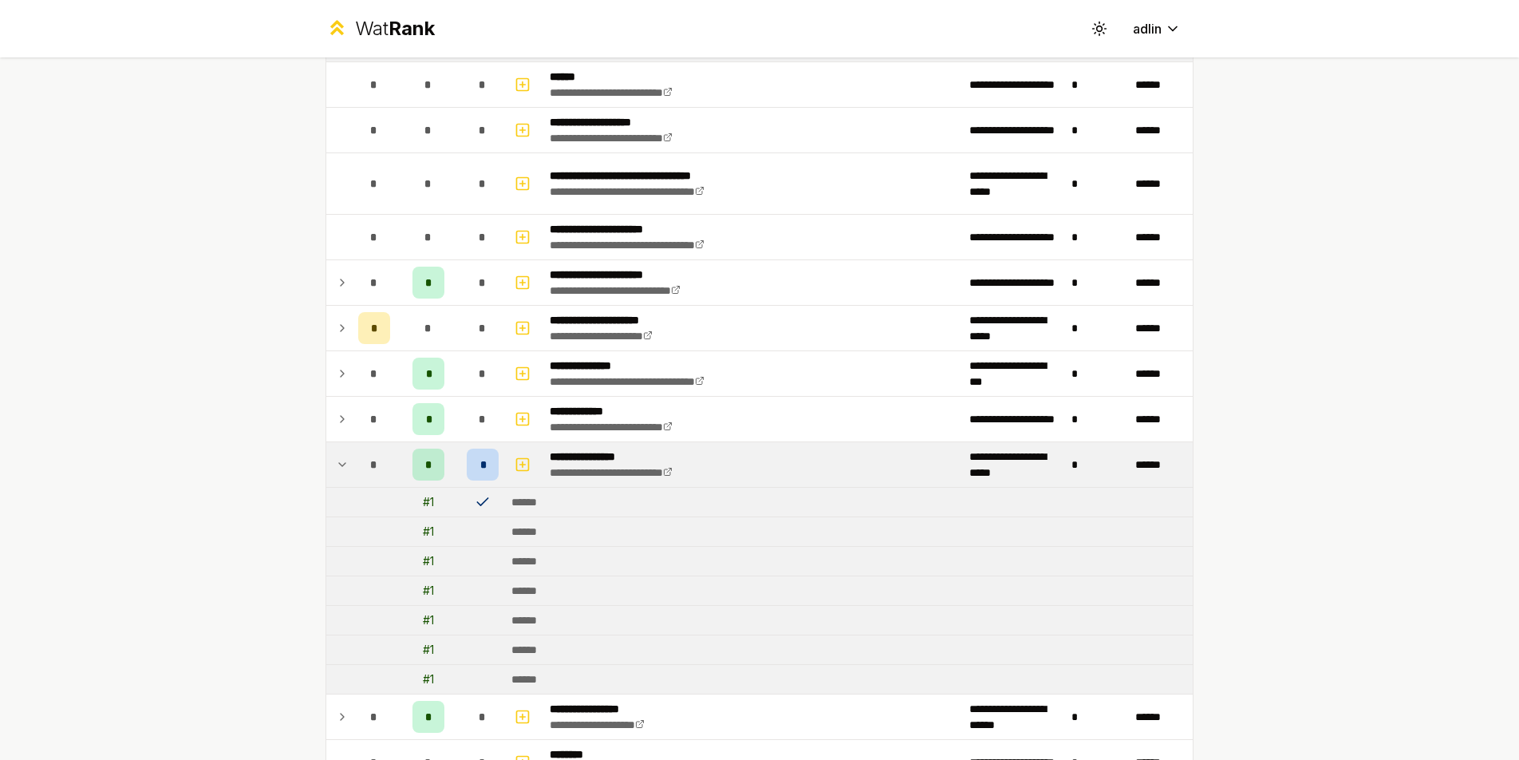
click at [337, 466] on icon at bounding box center [342, 464] width 13 height 19
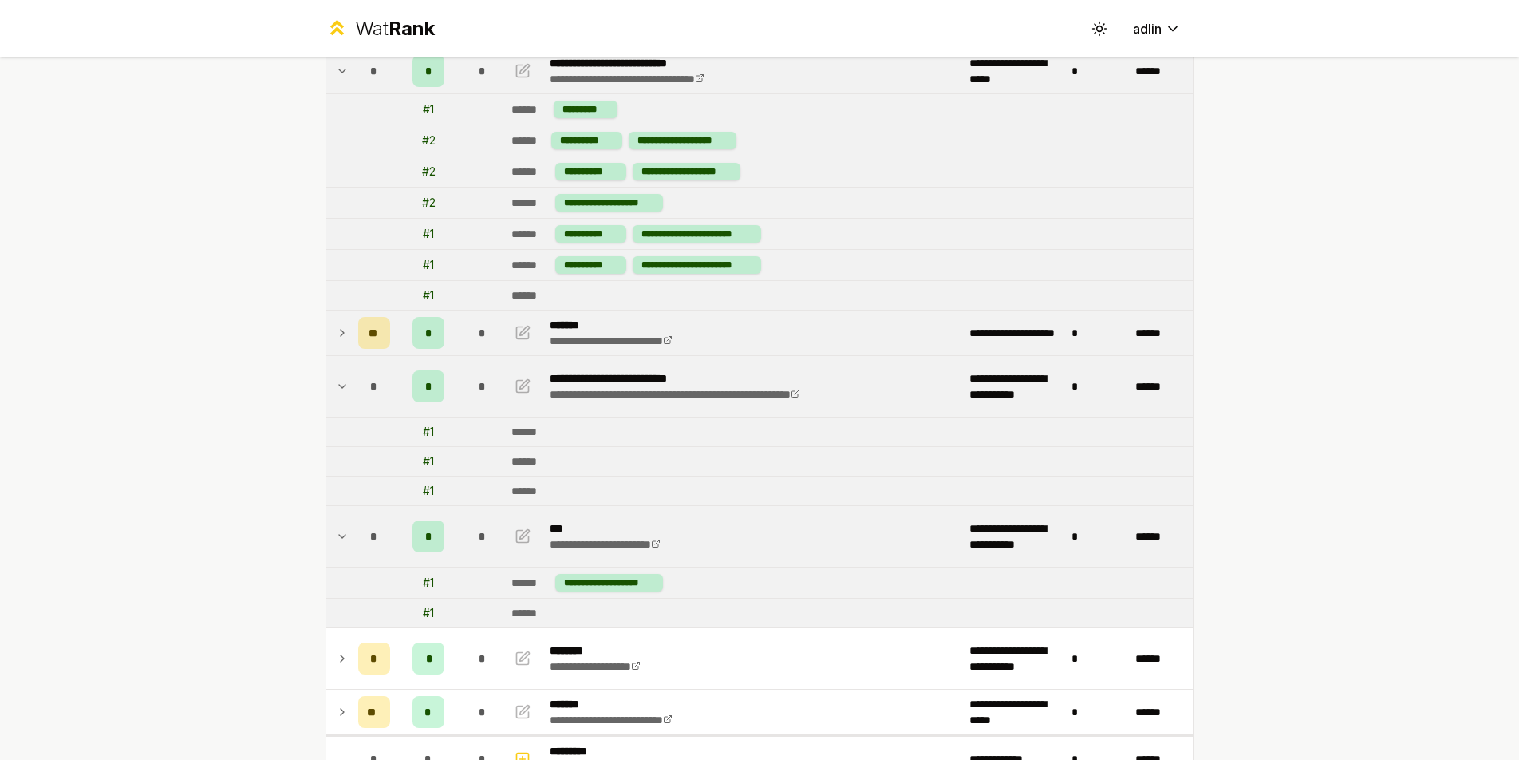
scroll to position [0, 0]
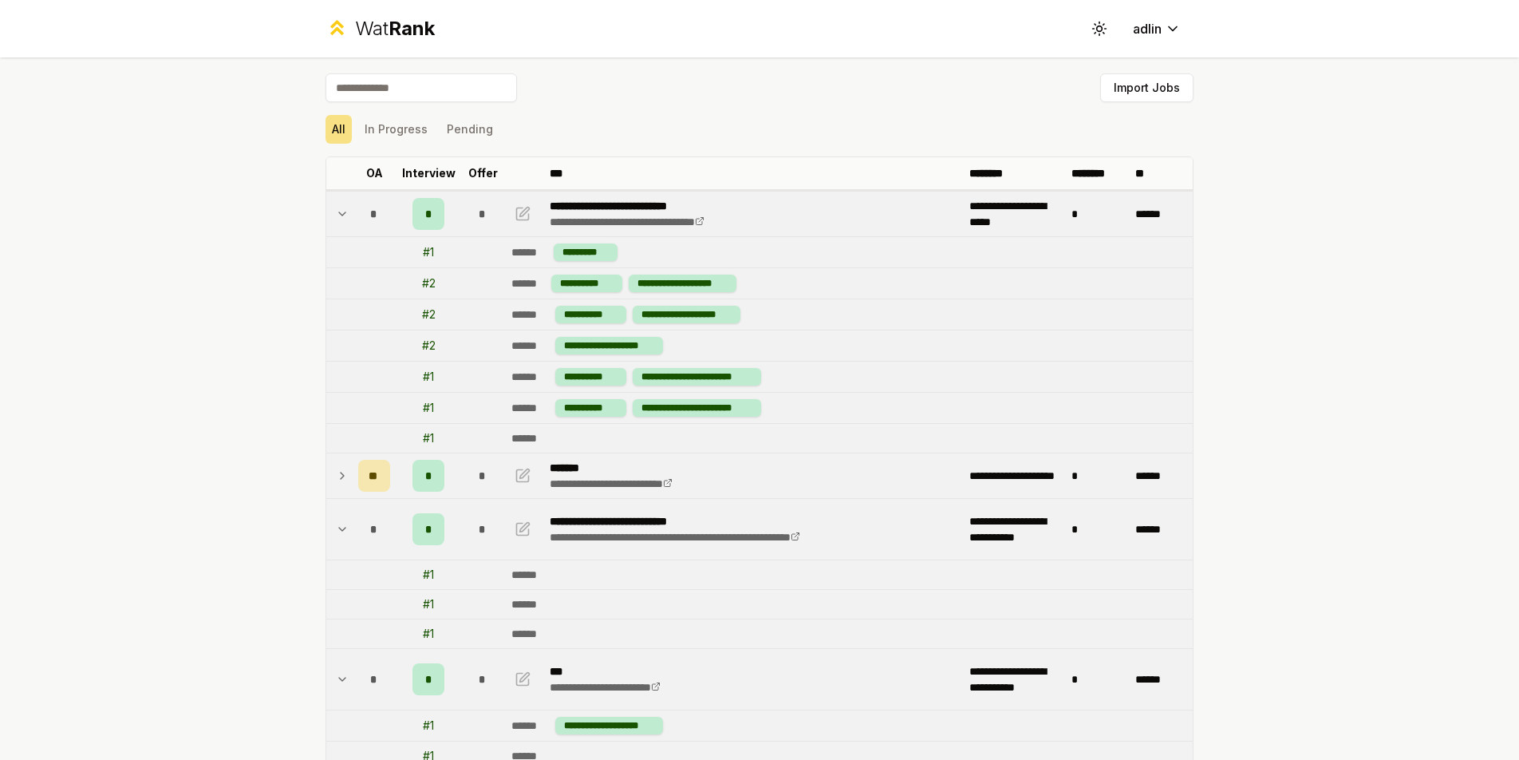
click at [343, 211] on td at bounding box center [339, 213] width 26 height 45
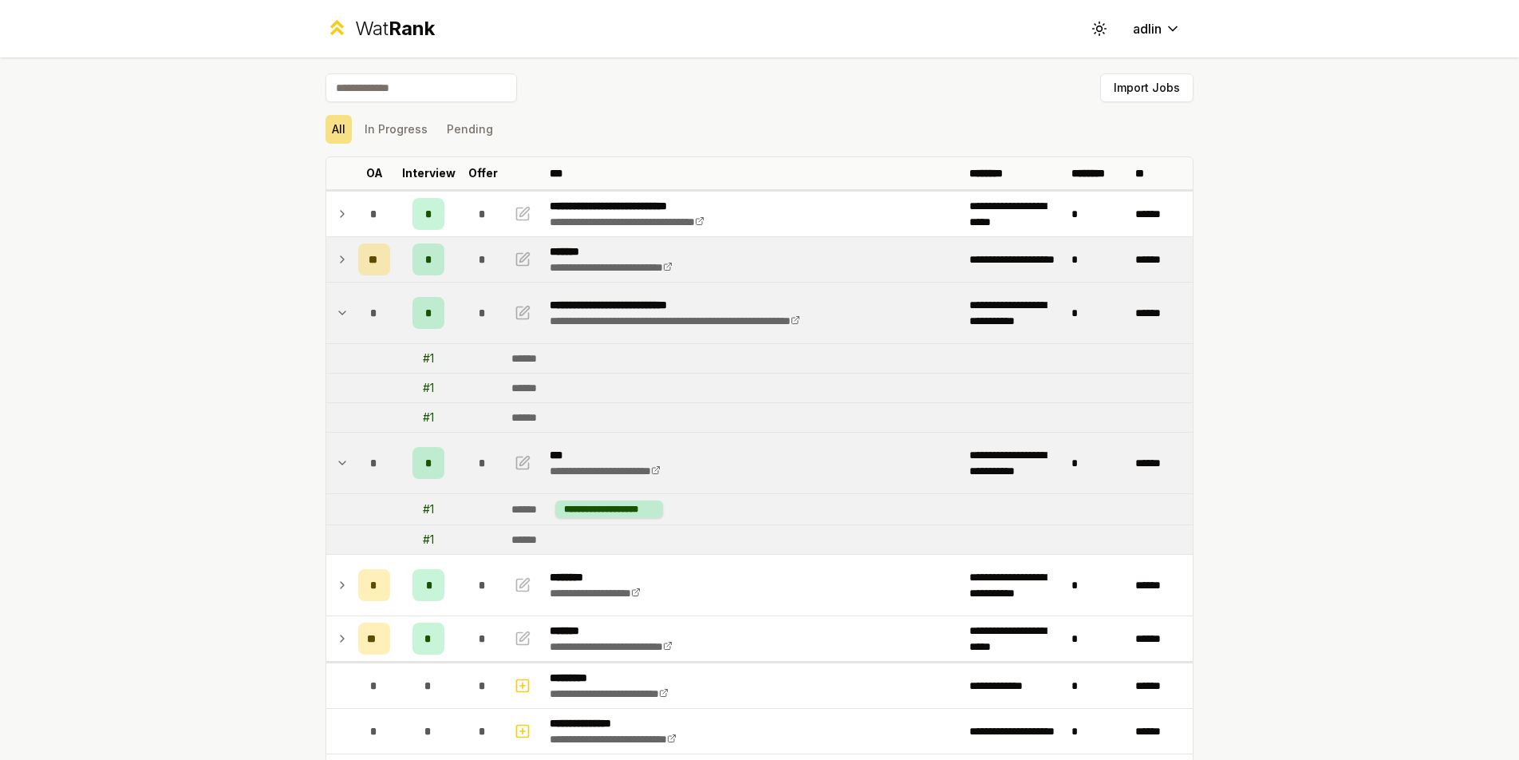
click at [442, 259] on td "*" at bounding box center [429, 259] width 64 height 45
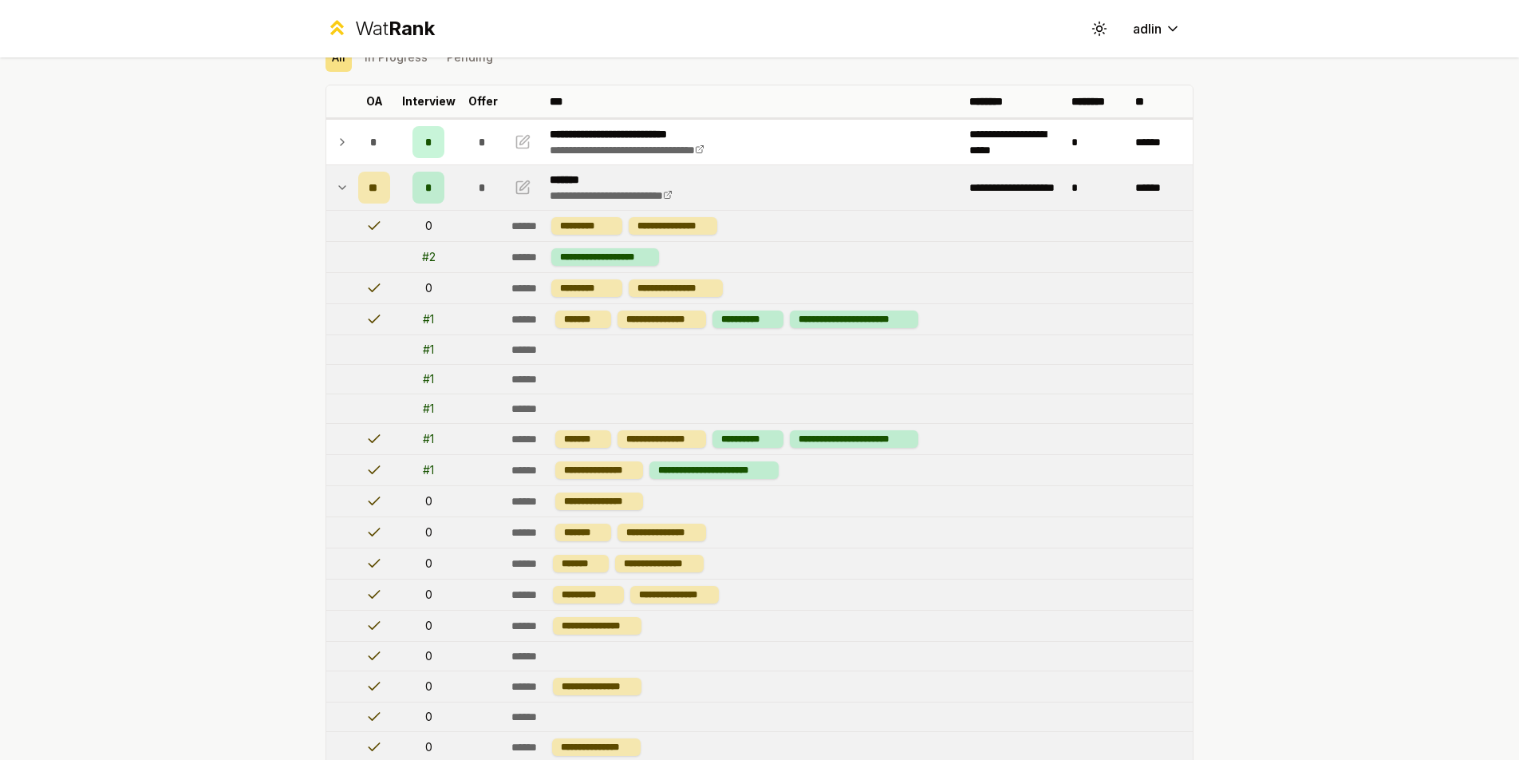
scroll to position [70, 0]
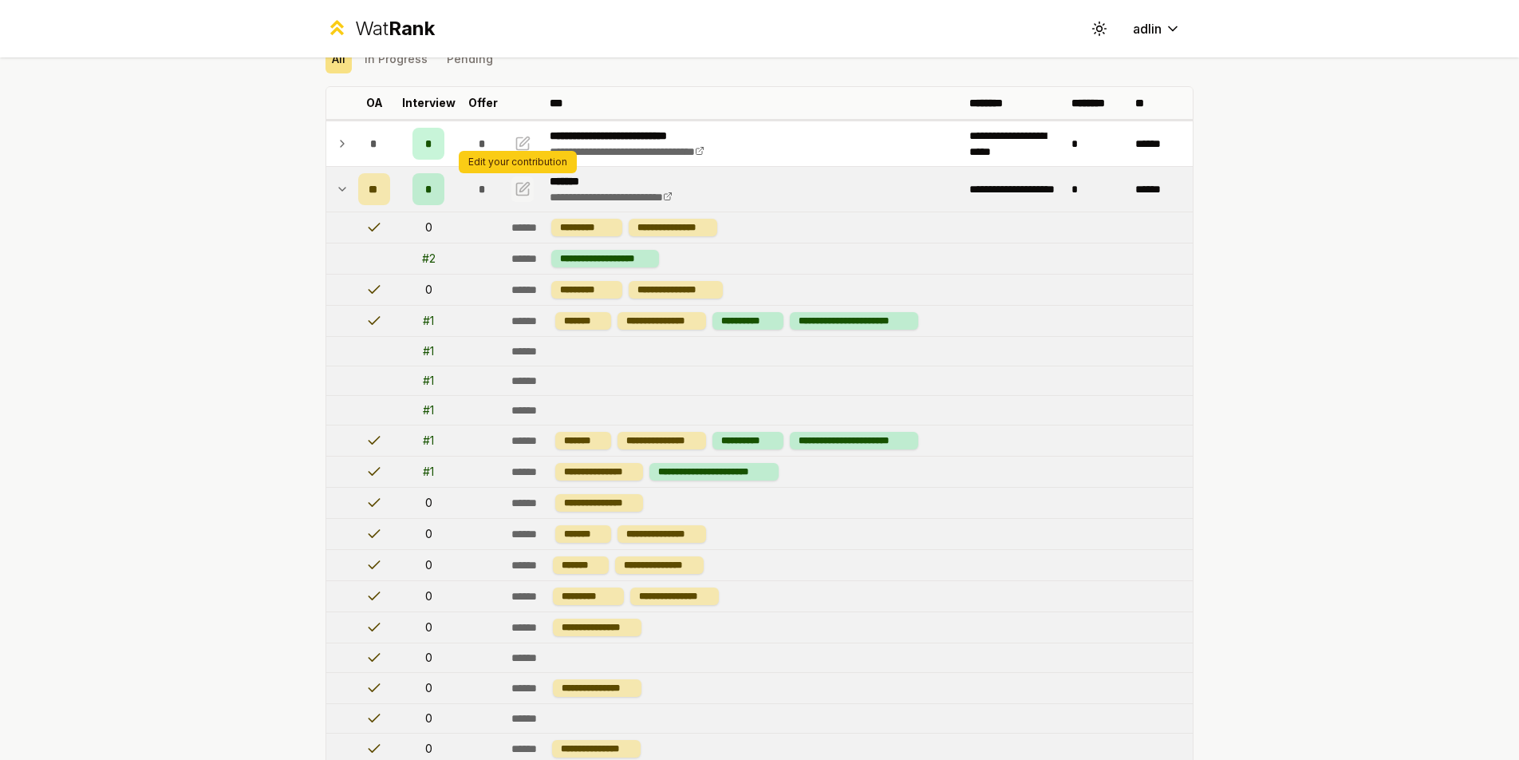
click at [523, 195] on icon "button" at bounding box center [523, 189] width 16 height 19
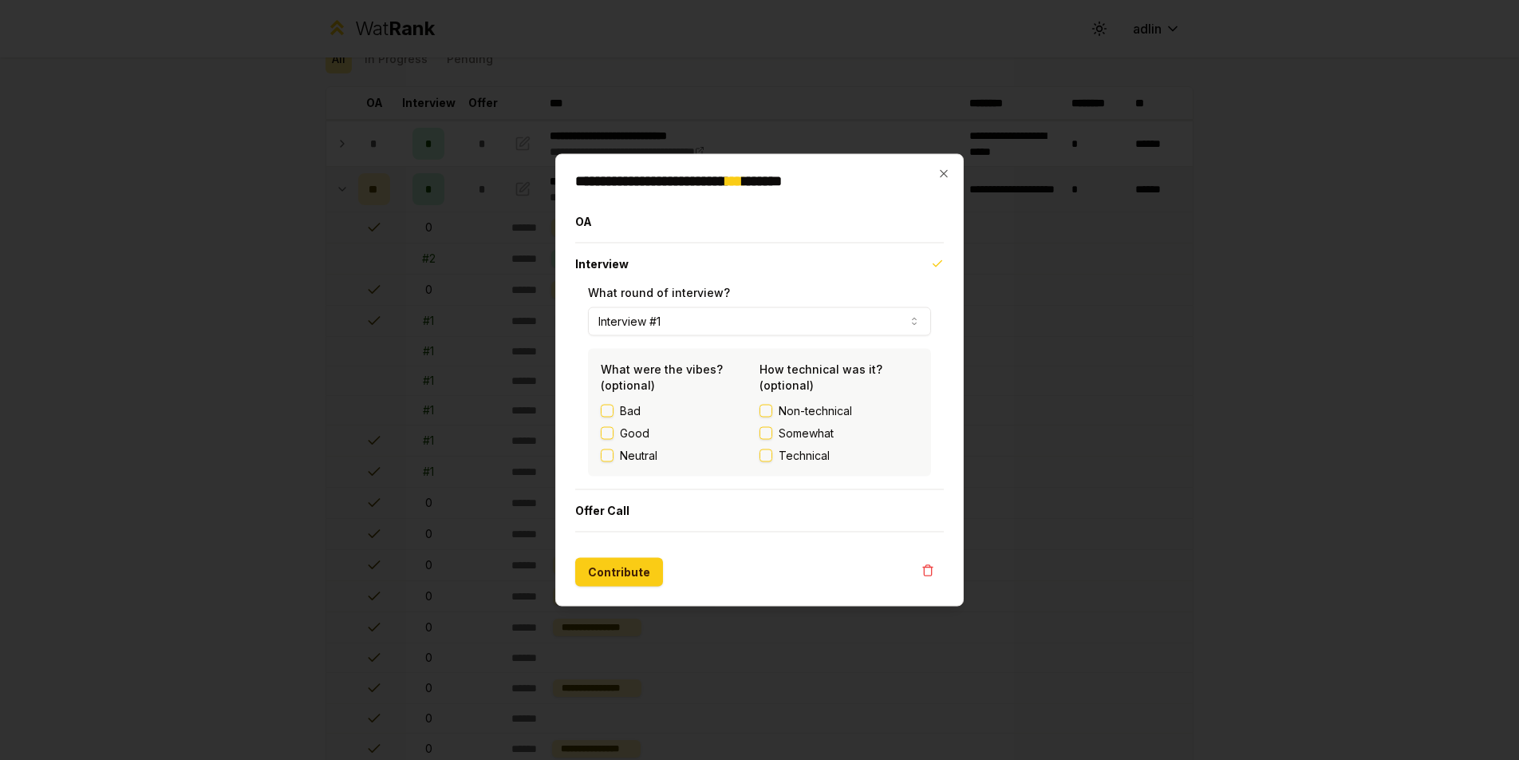
click at [637, 319] on button "Interview #1" at bounding box center [759, 321] width 343 height 29
select select "*"
click at [765, 455] on button "Technical" at bounding box center [766, 455] width 13 height 13
click at [609, 450] on button "Neutral" at bounding box center [607, 455] width 13 height 13
click at [621, 581] on button "Contribute" at bounding box center [619, 572] width 88 height 29
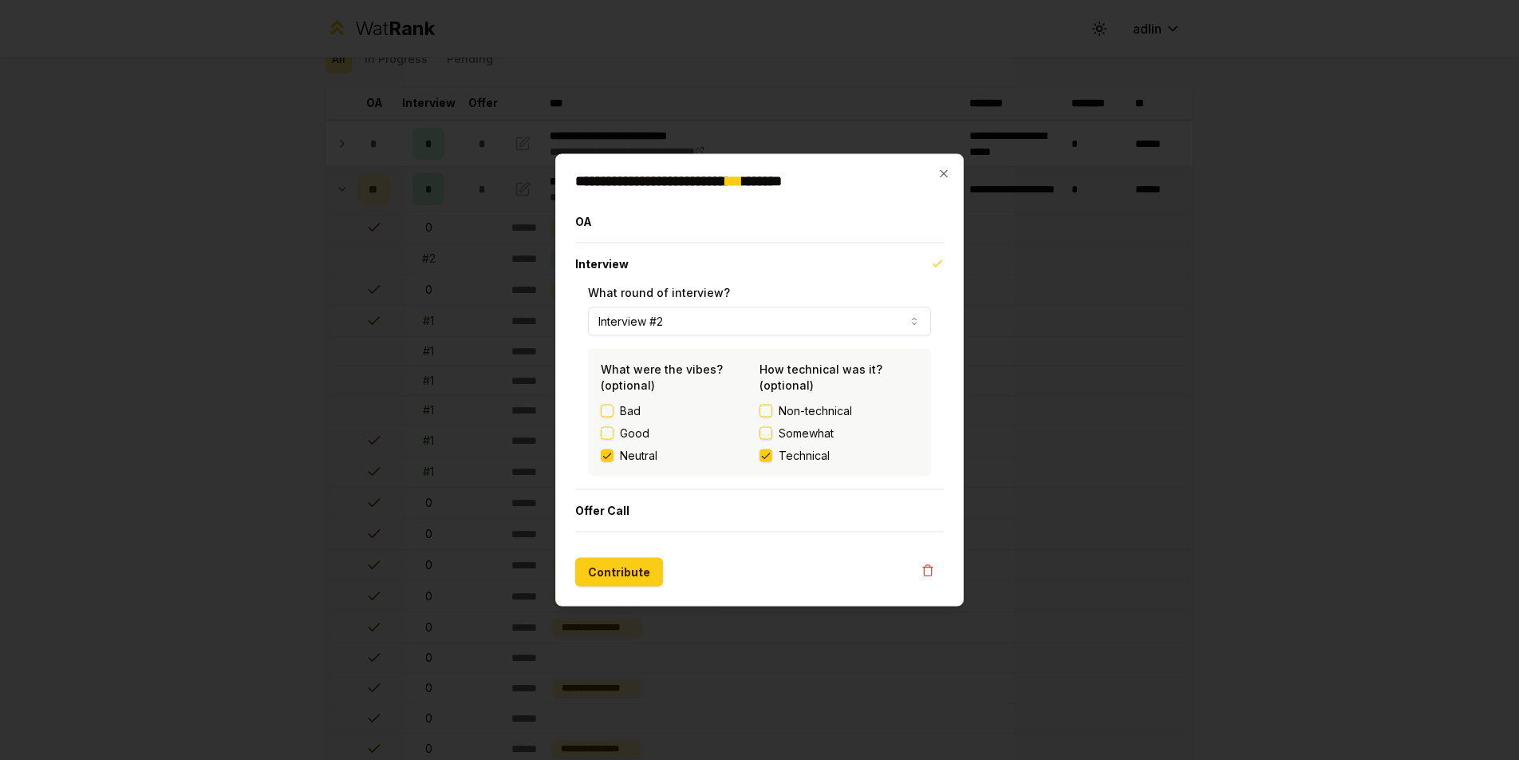
scroll to position [0, 0]
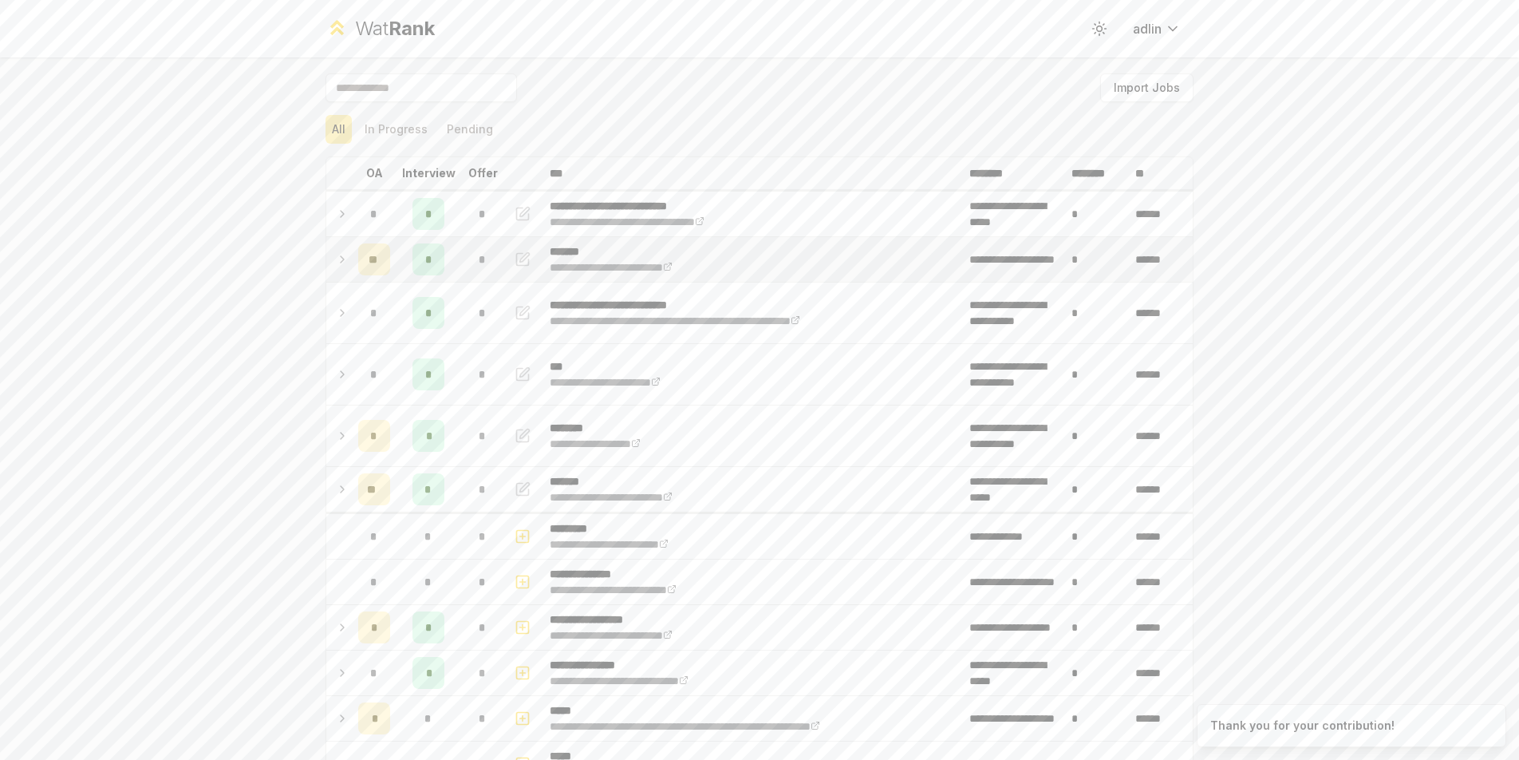
click at [439, 262] on td "*" at bounding box center [429, 259] width 64 height 45
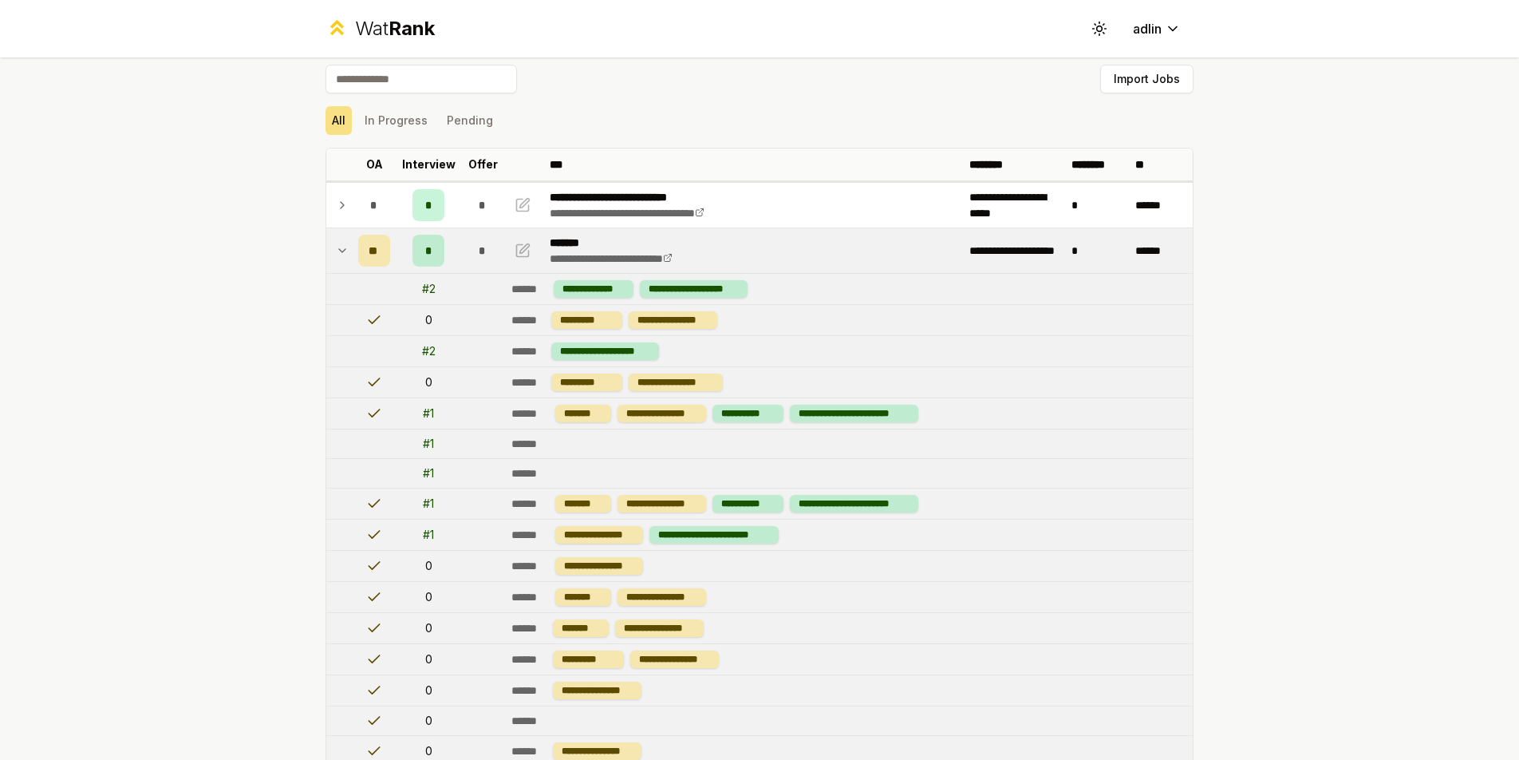
scroll to position [8, 0]
click at [612, 236] on p "*******" at bounding box center [630, 243] width 160 height 16
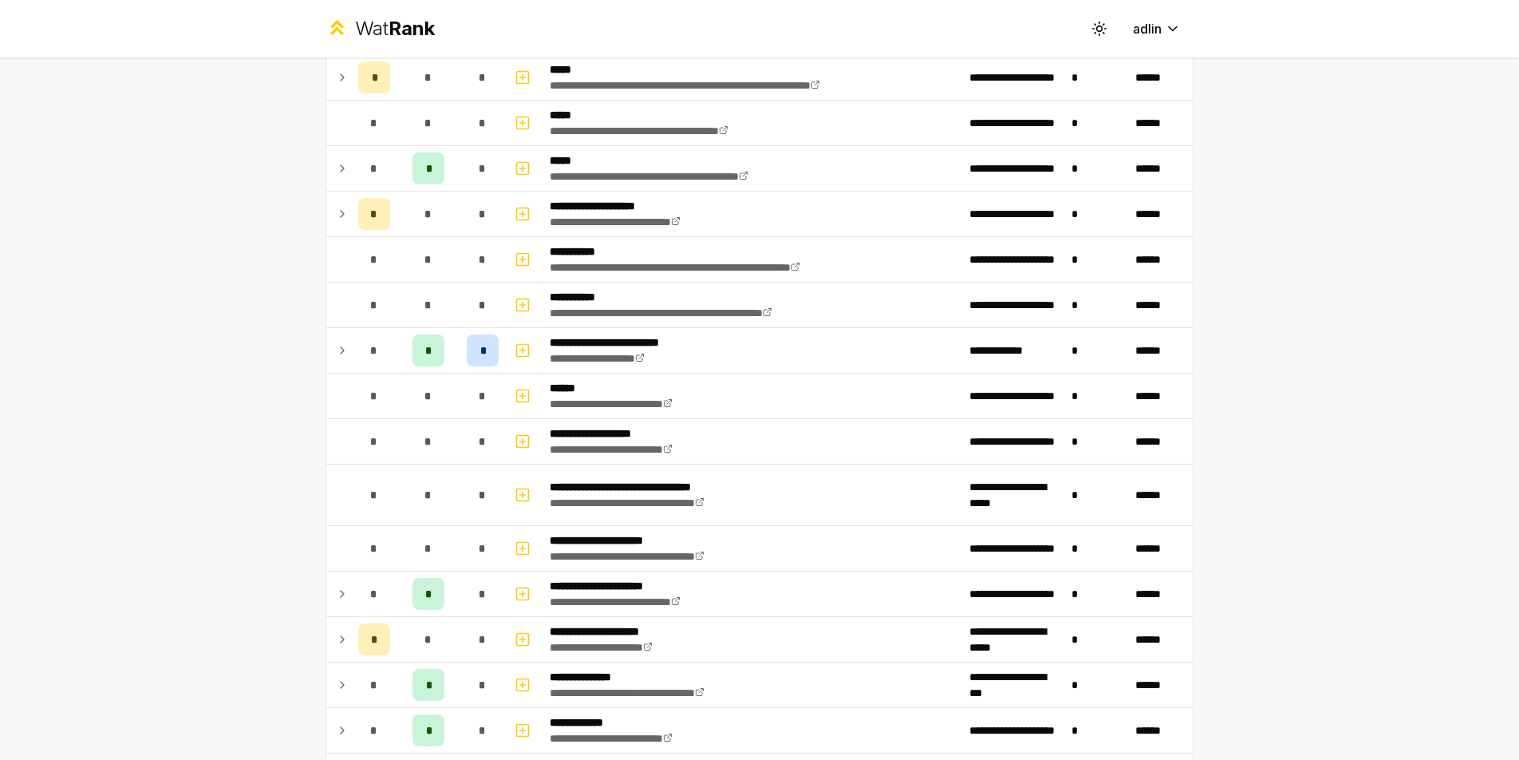
scroll to position [655, 0]
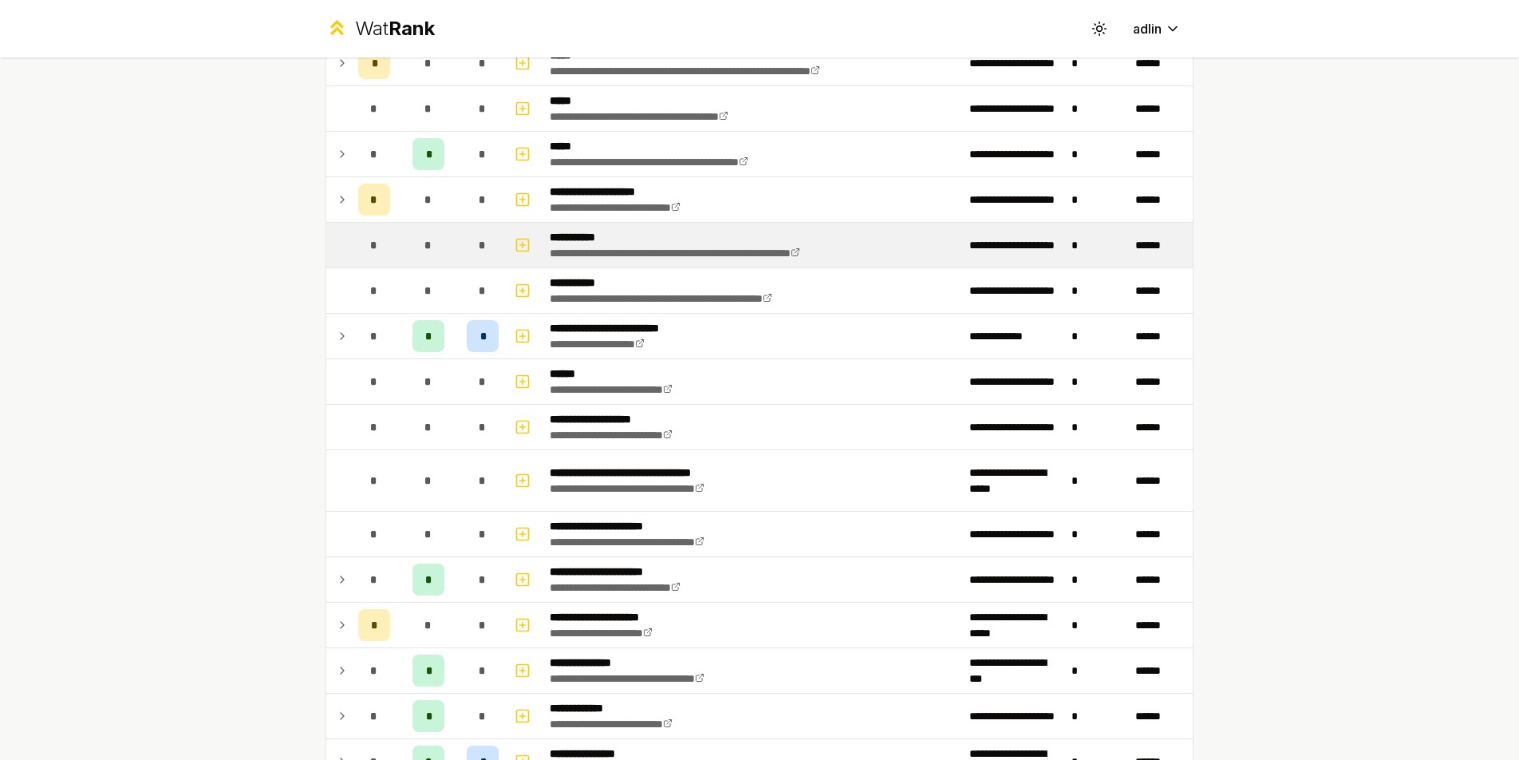
click at [637, 236] on p "**********" at bounding box center [715, 237] width 330 height 16
click at [653, 238] on p "**********" at bounding box center [715, 237] width 330 height 16
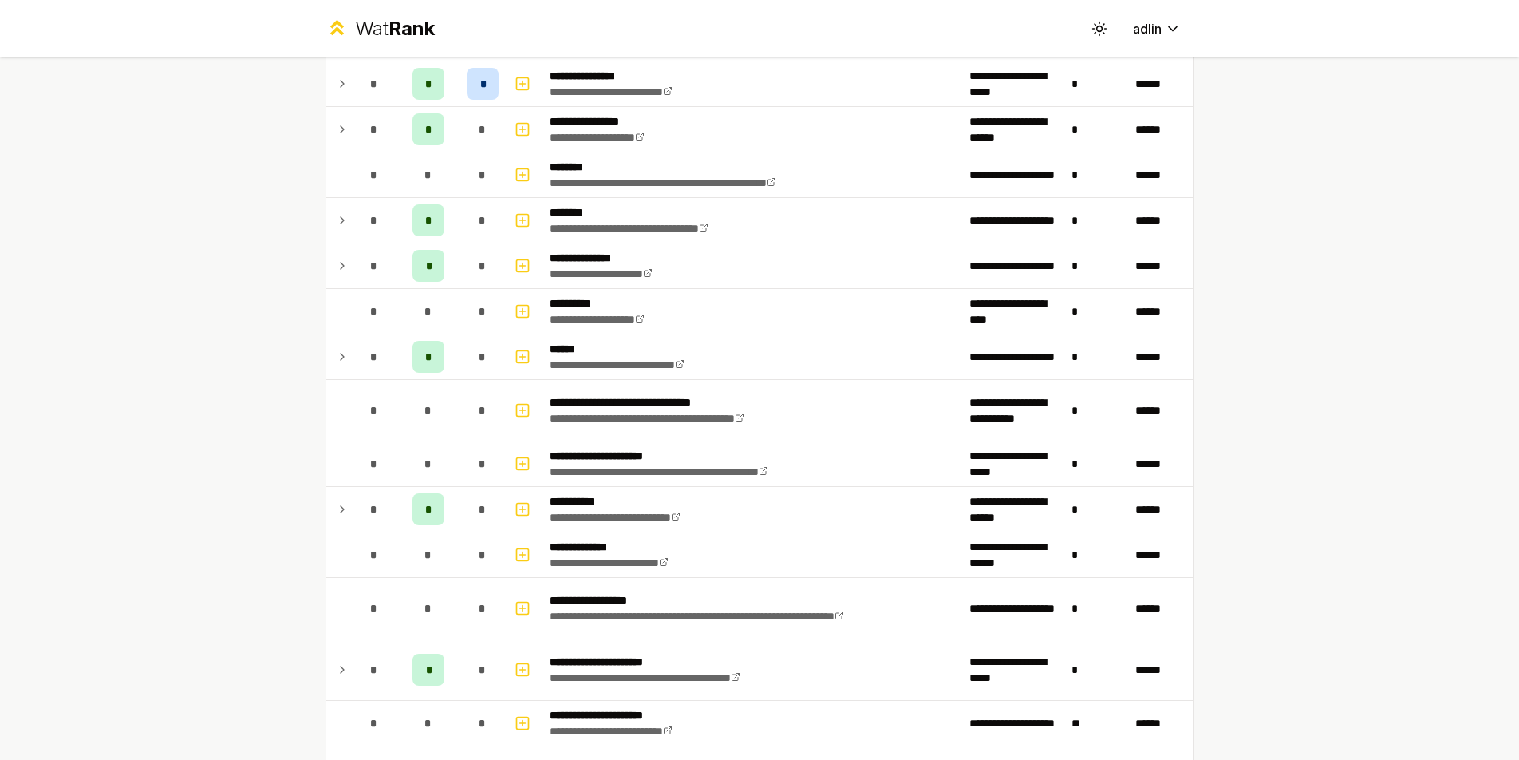
scroll to position [1351, 0]
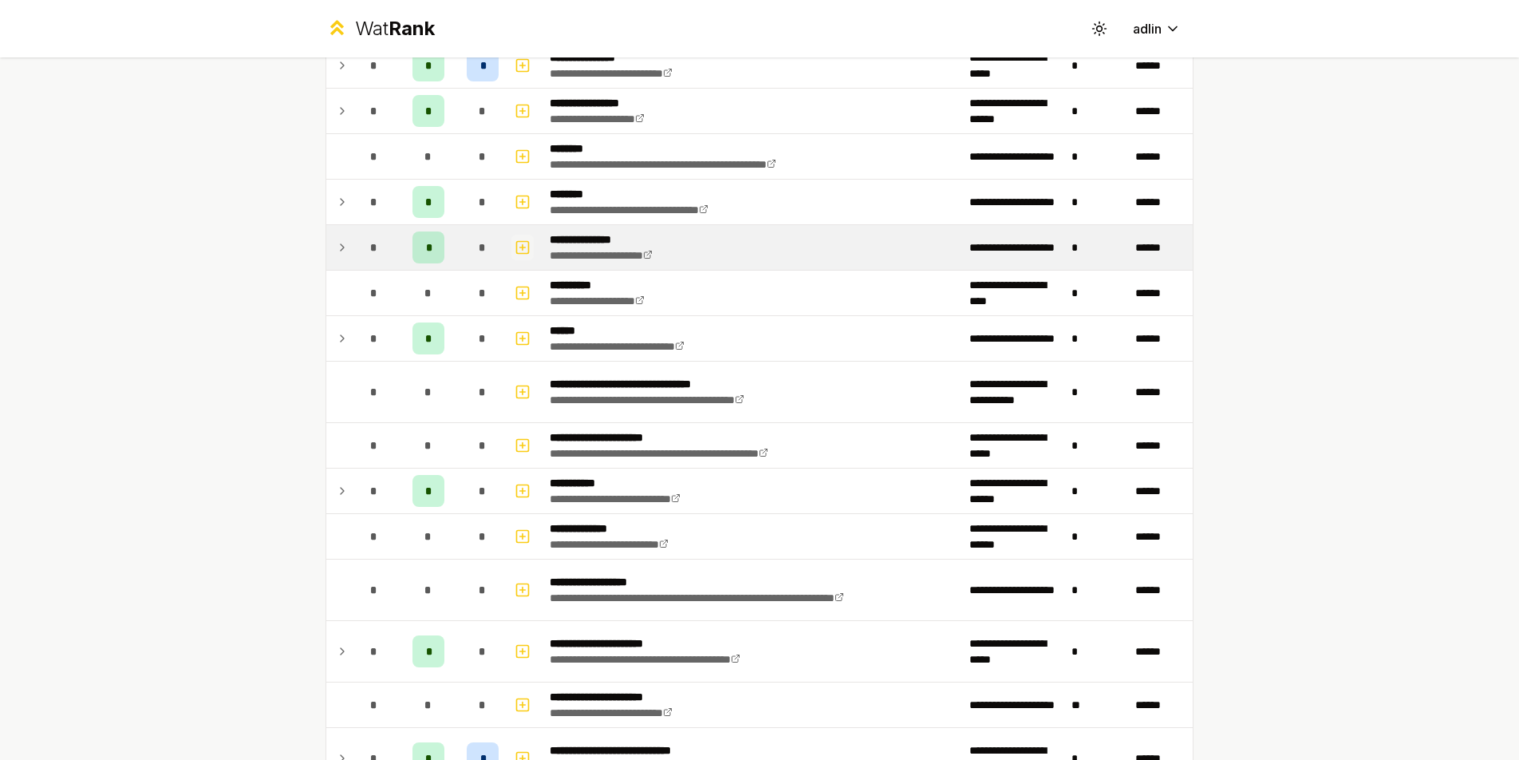
click at [515, 247] on icon "button" at bounding box center [523, 247] width 16 height 19
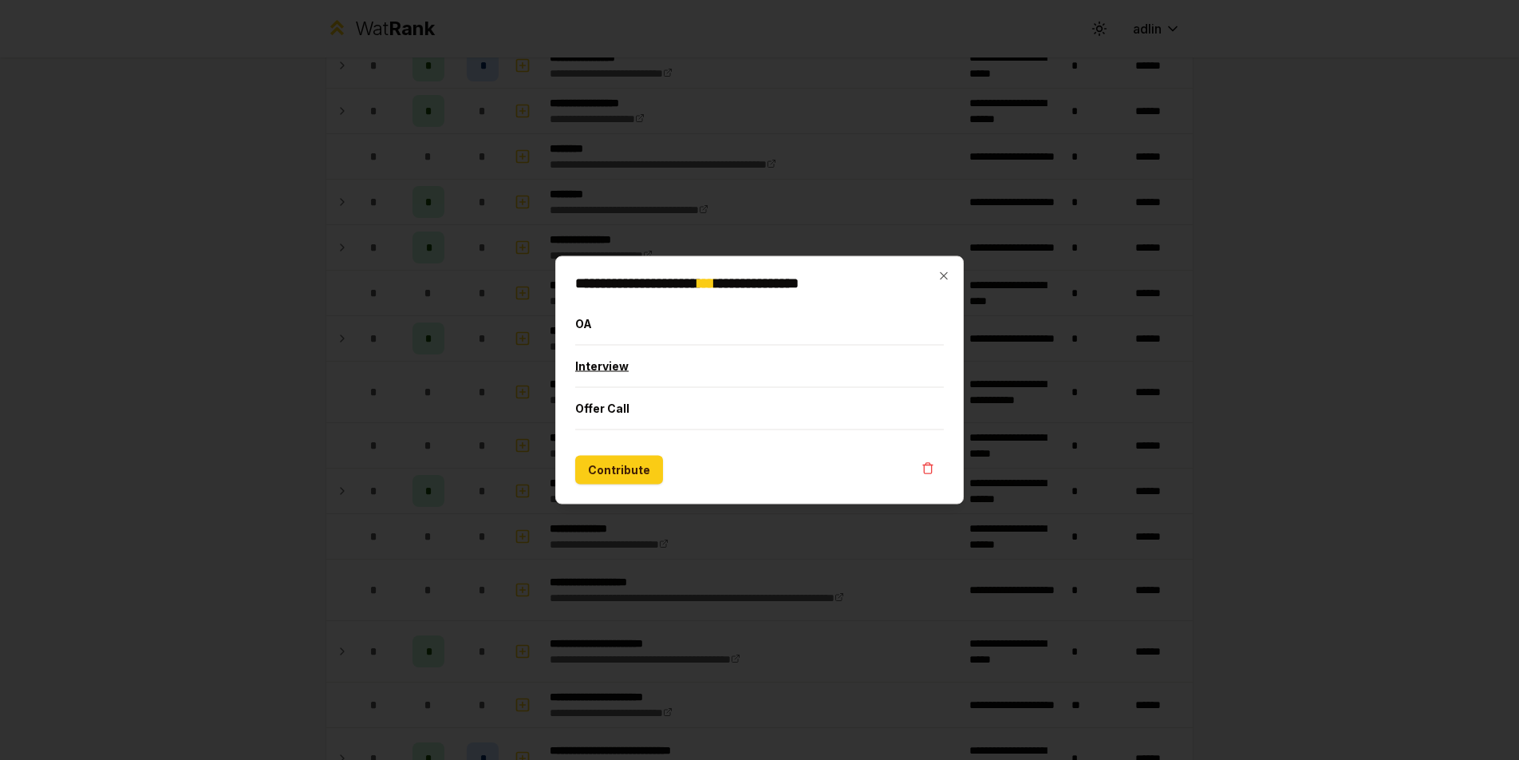
click at [595, 378] on button "Interview" at bounding box center [759, 365] width 369 height 41
click at [605, 369] on button "Interview" at bounding box center [759, 365] width 369 height 41
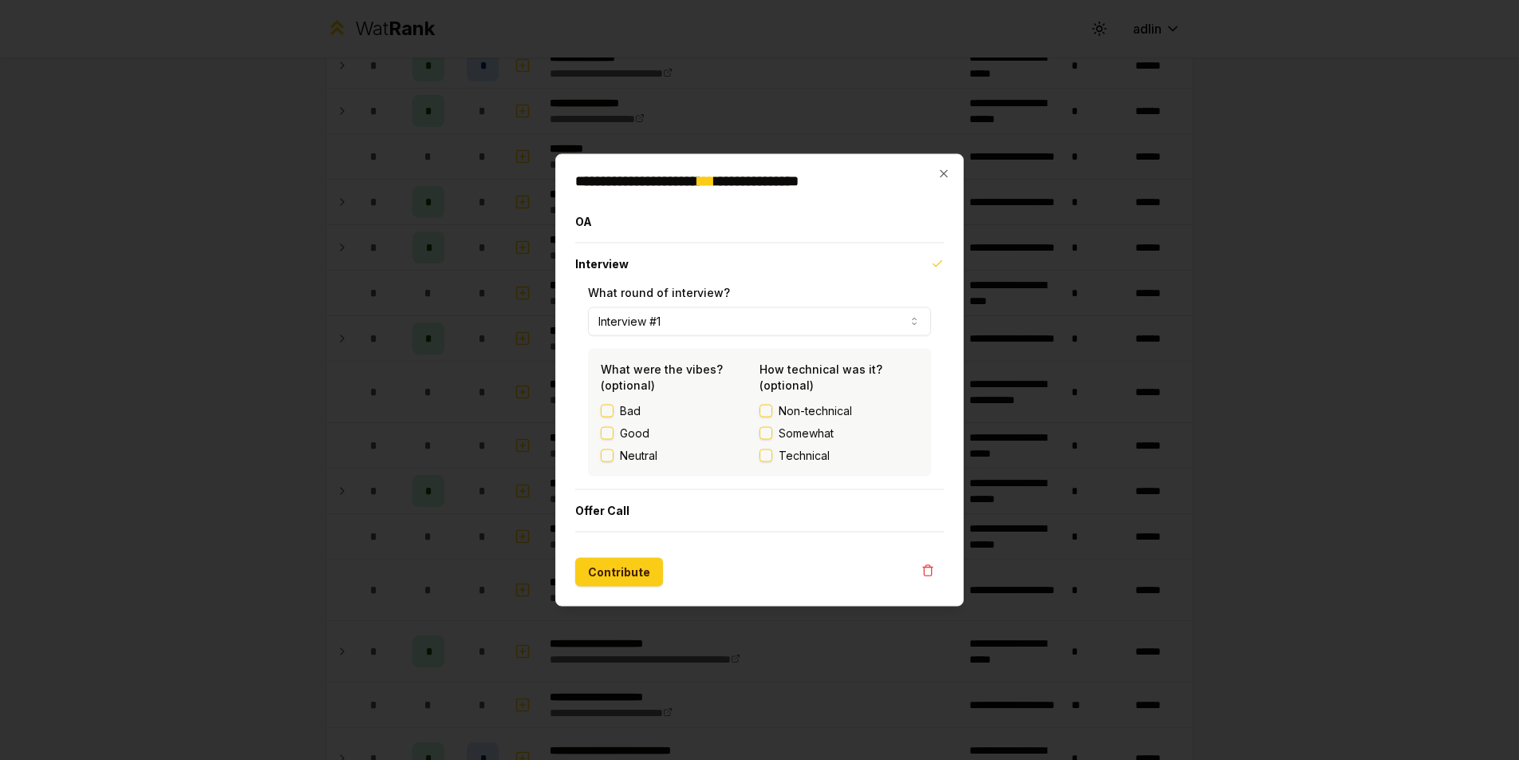
click at [769, 450] on button "Technical" at bounding box center [766, 455] width 13 height 13
click at [606, 409] on button "Bad" at bounding box center [607, 411] width 13 height 13
click at [610, 416] on div "Bad" at bounding box center [680, 411] width 159 height 16
click at [610, 413] on button "Bad" at bounding box center [607, 411] width 13 height 13
click at [607, 457] on button "Neutral" at bounding box center [607, 455] width 13 height 13
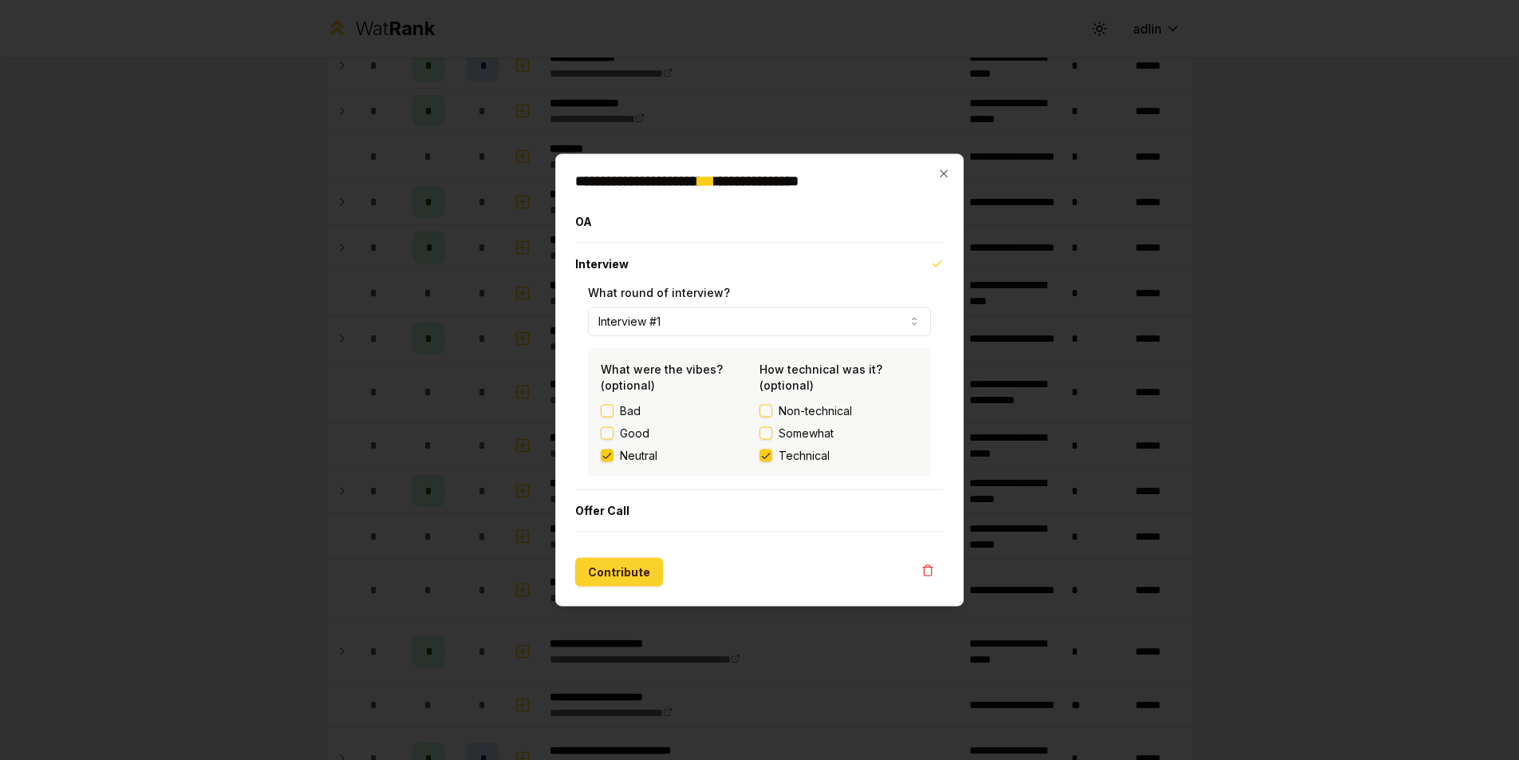
click at [617, 577] on button "Contribute" at bounding box center [619, 572] width 88 height 29
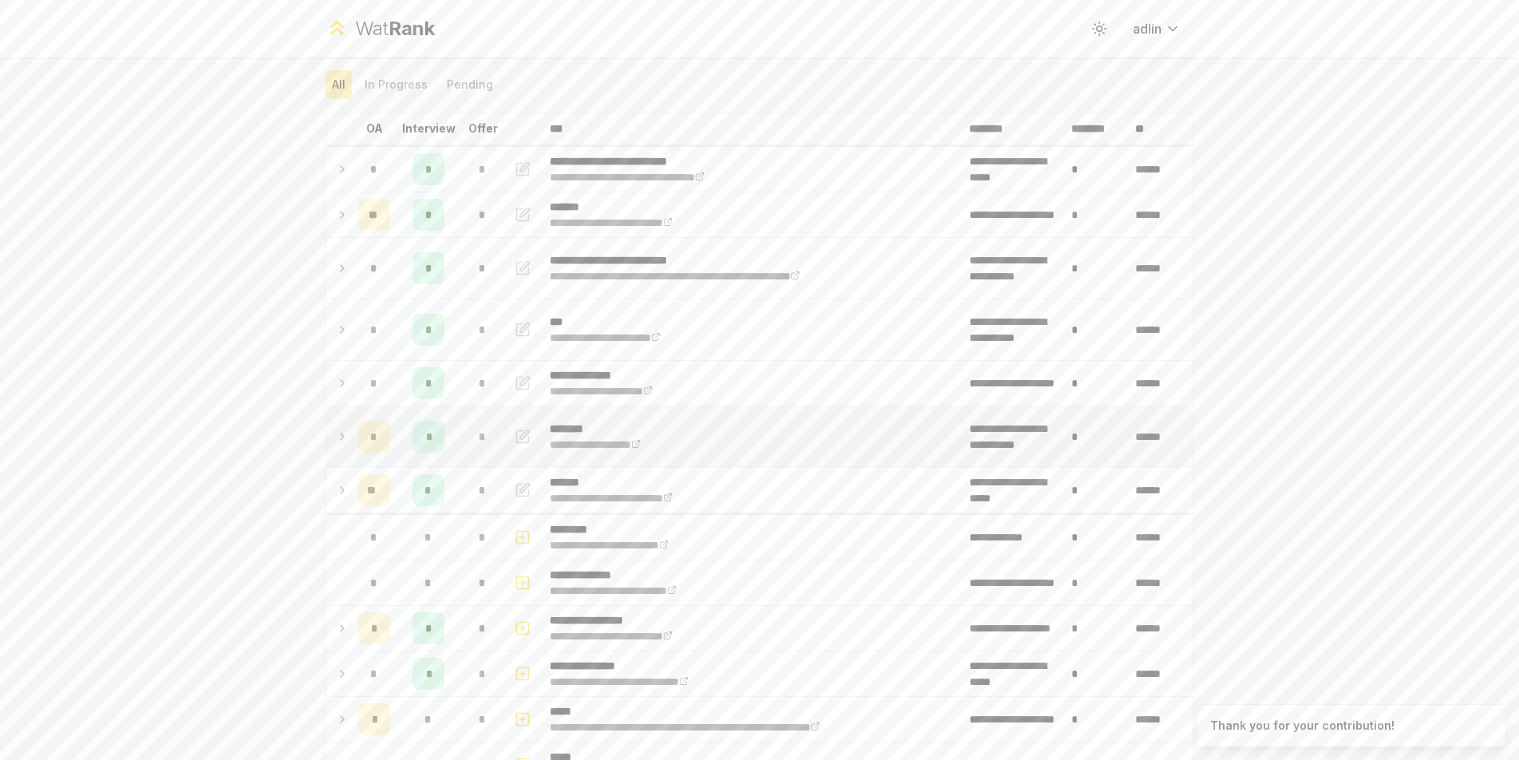
scroll to position [67, 0]
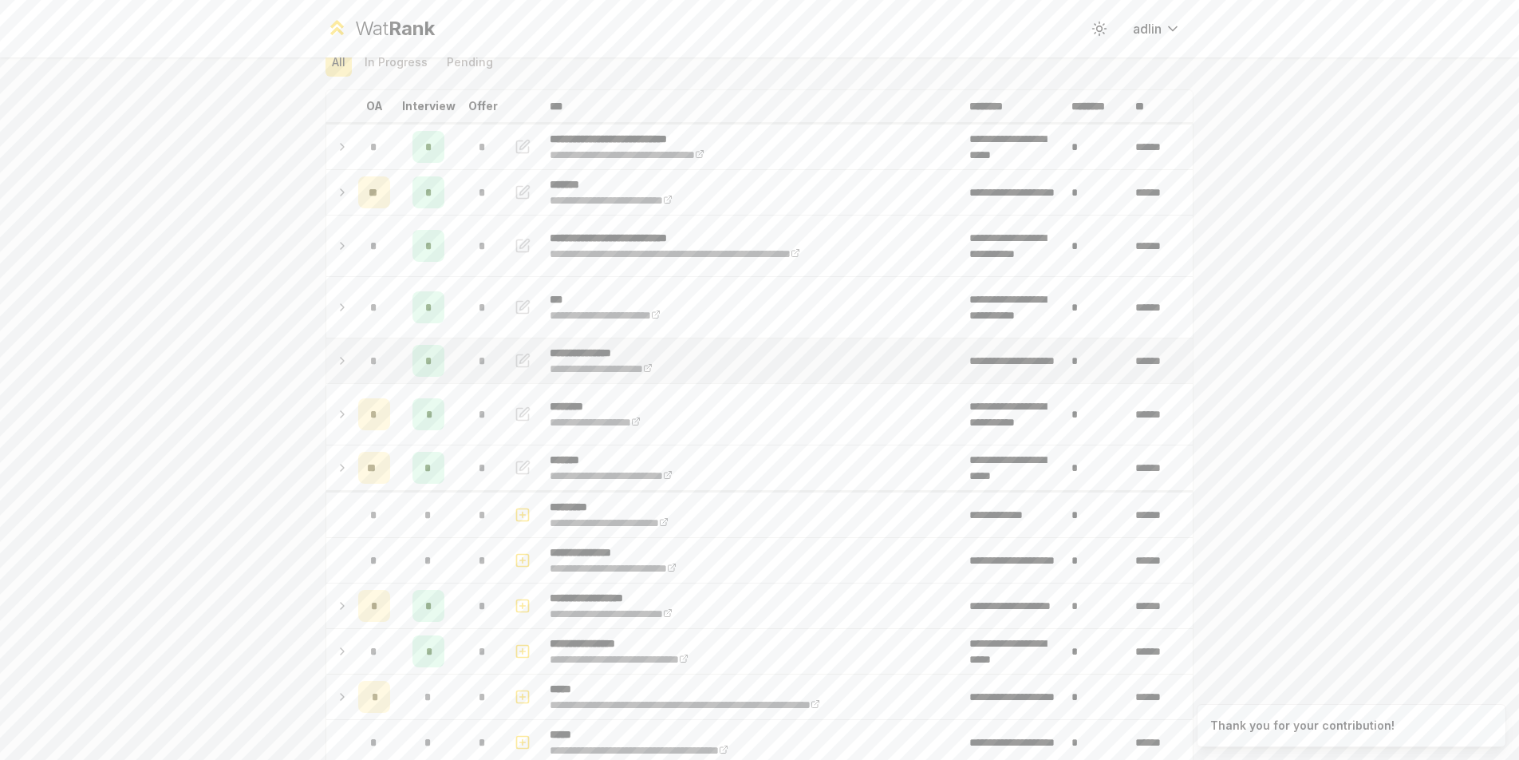
click at [412, 355] on div "*" at bounding box center [428, 361] width 32 height 32
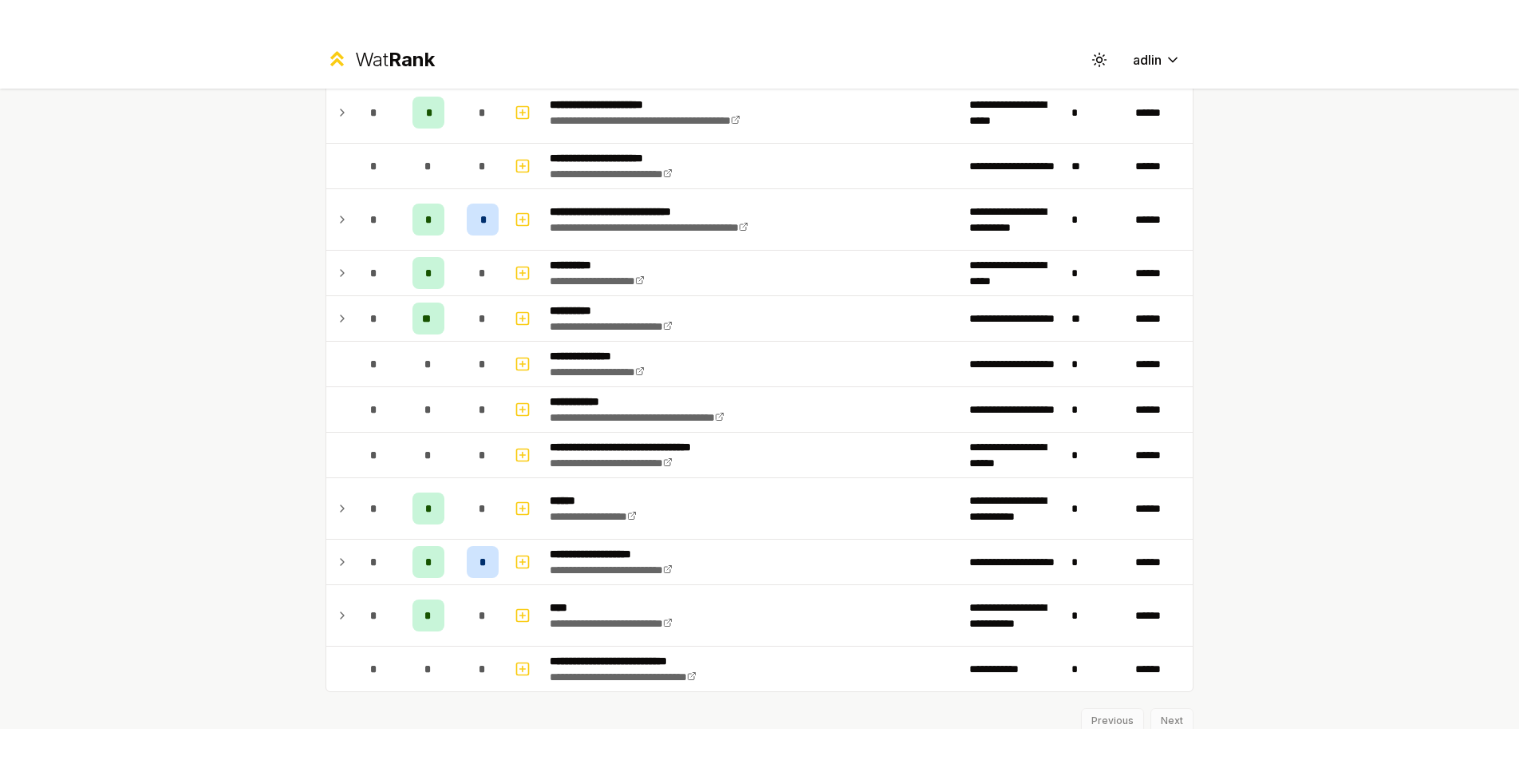
scroll to position [1983, 0]
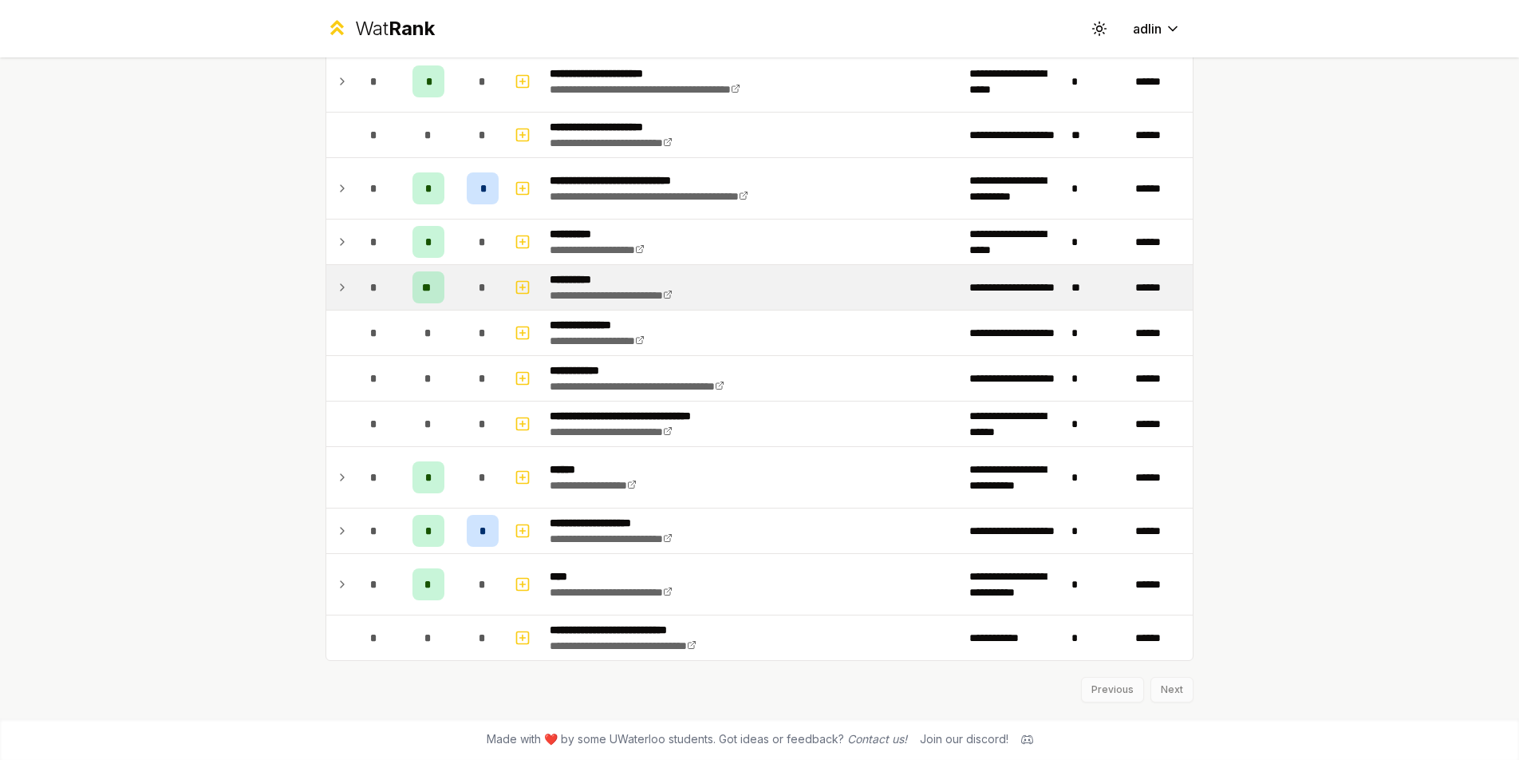
click at [370, 286] on span "*" at bounding box center [373, 287] width 7 height 16
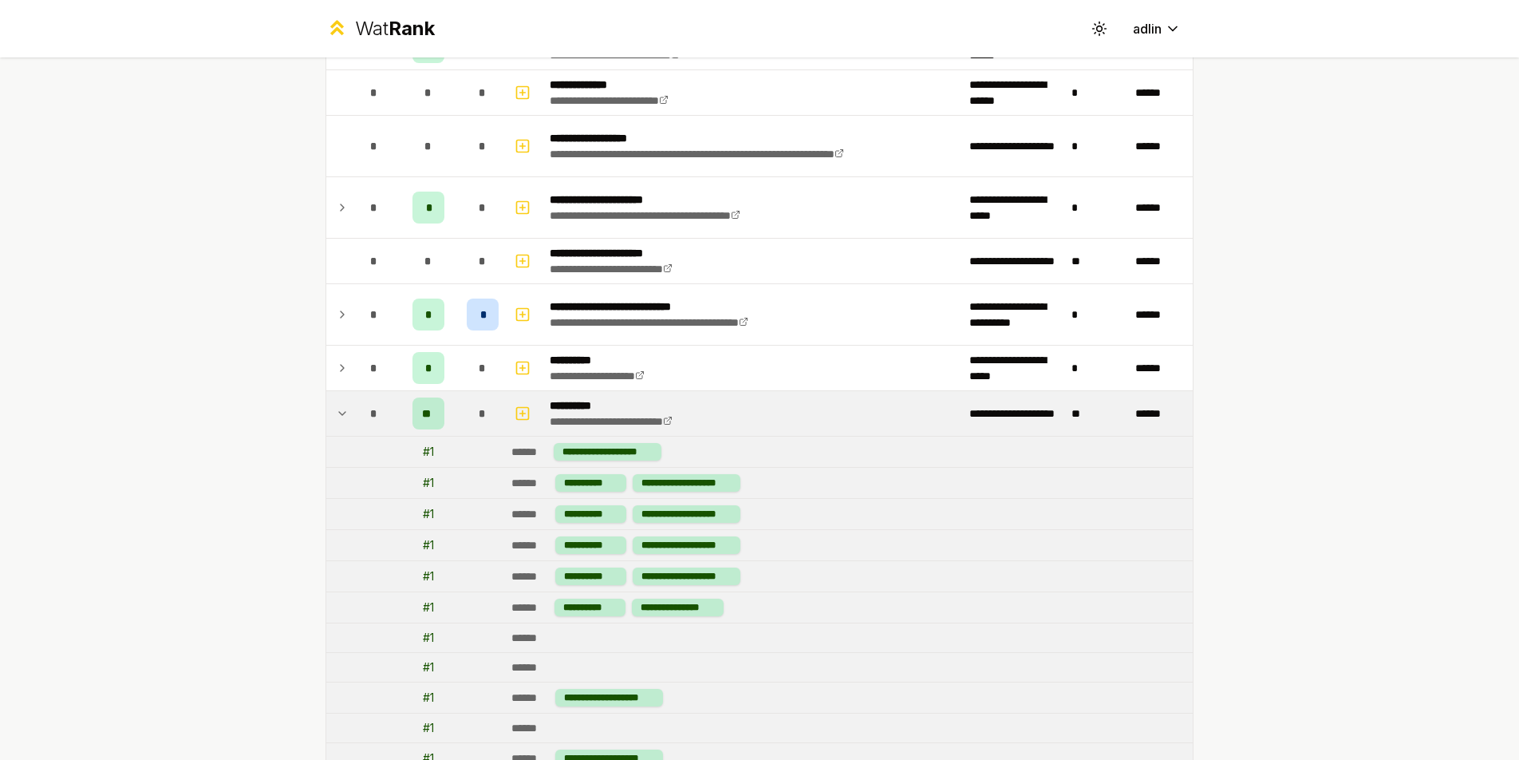
scroll to position [1835, 0]
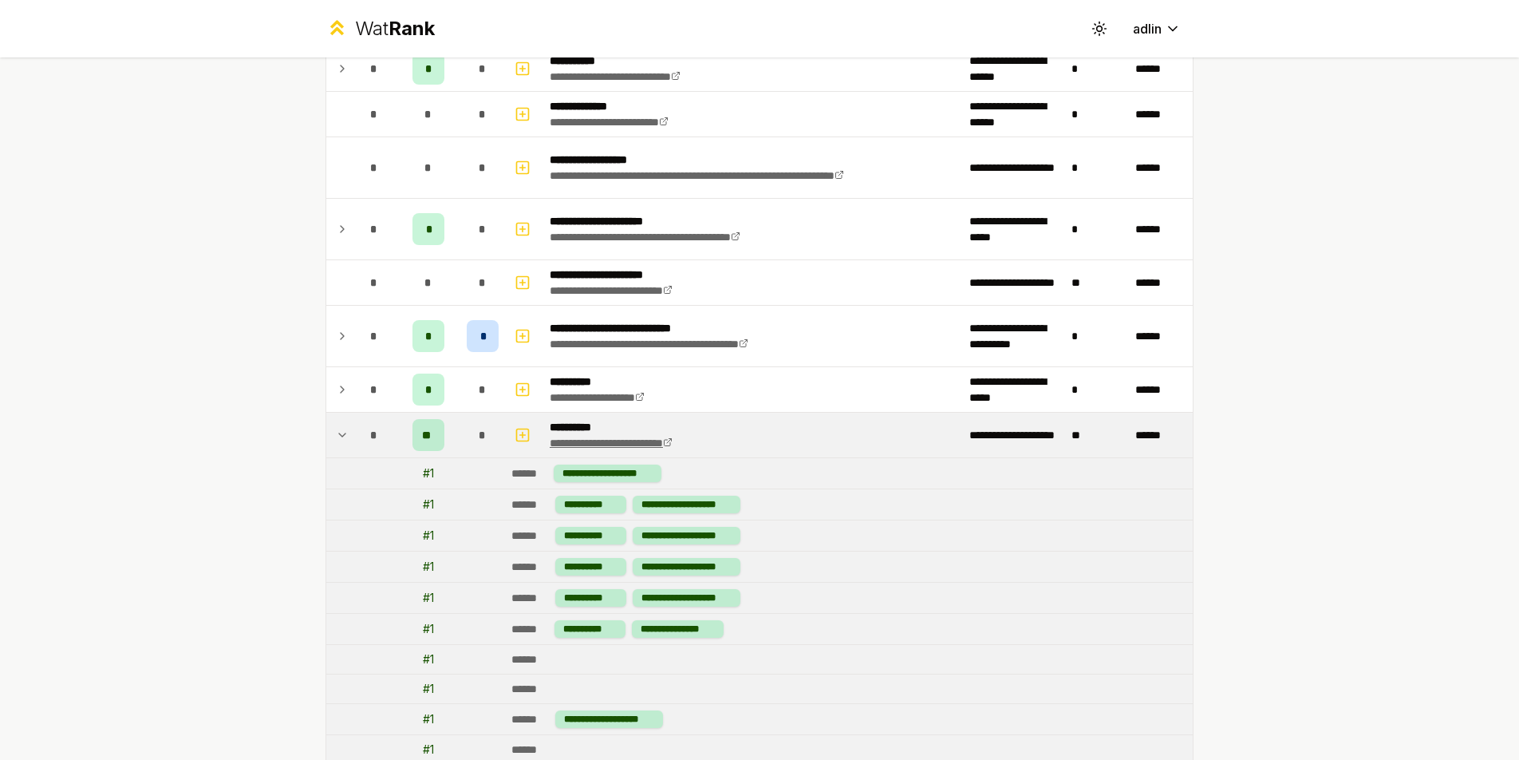
click at [653, 442] on link "**********" at bounding box center [611, 442] width 123 height 11
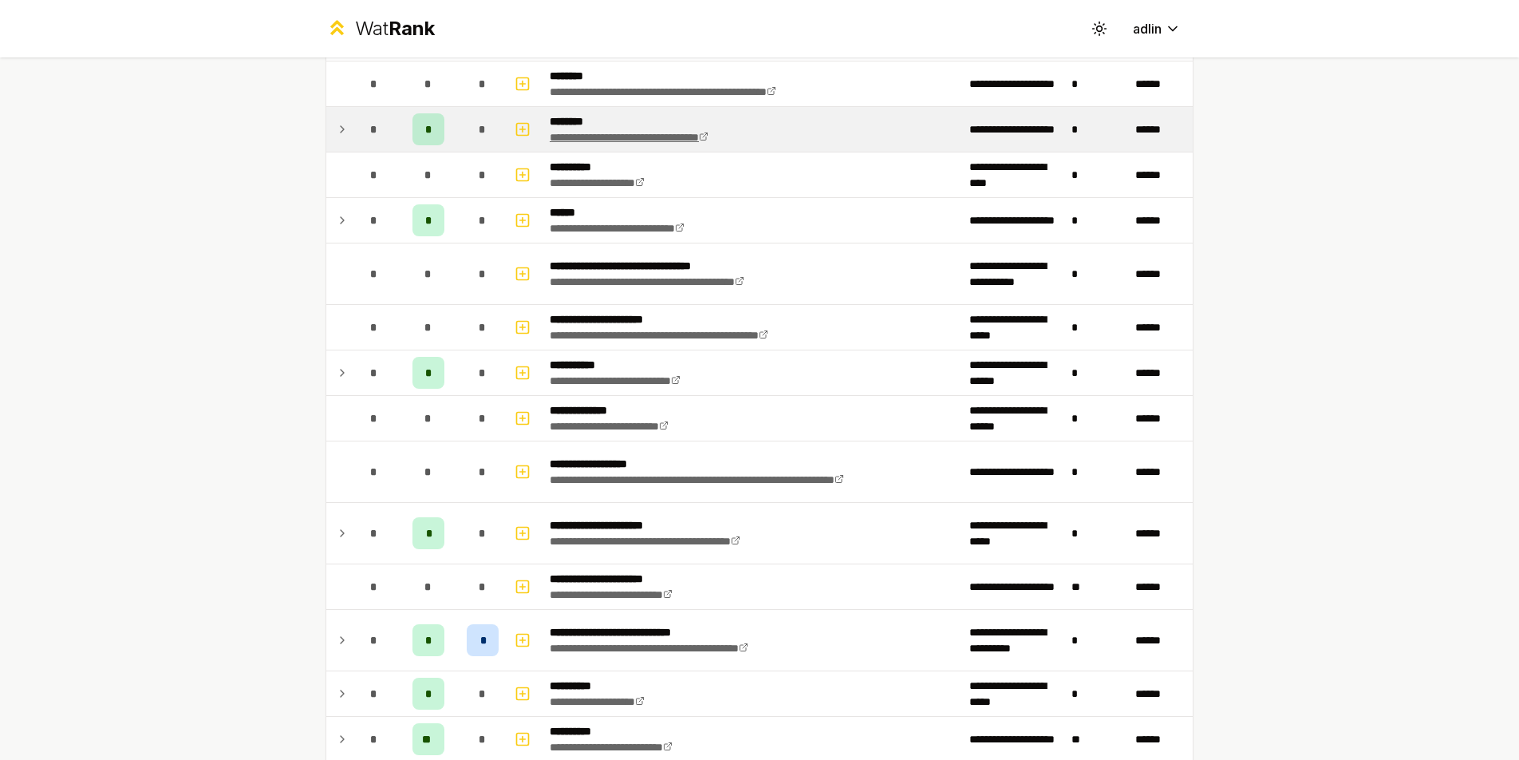
scroll to position [1482, 0]
